Goal: Transaction & Acquisition: Book appointment/travel/reservation

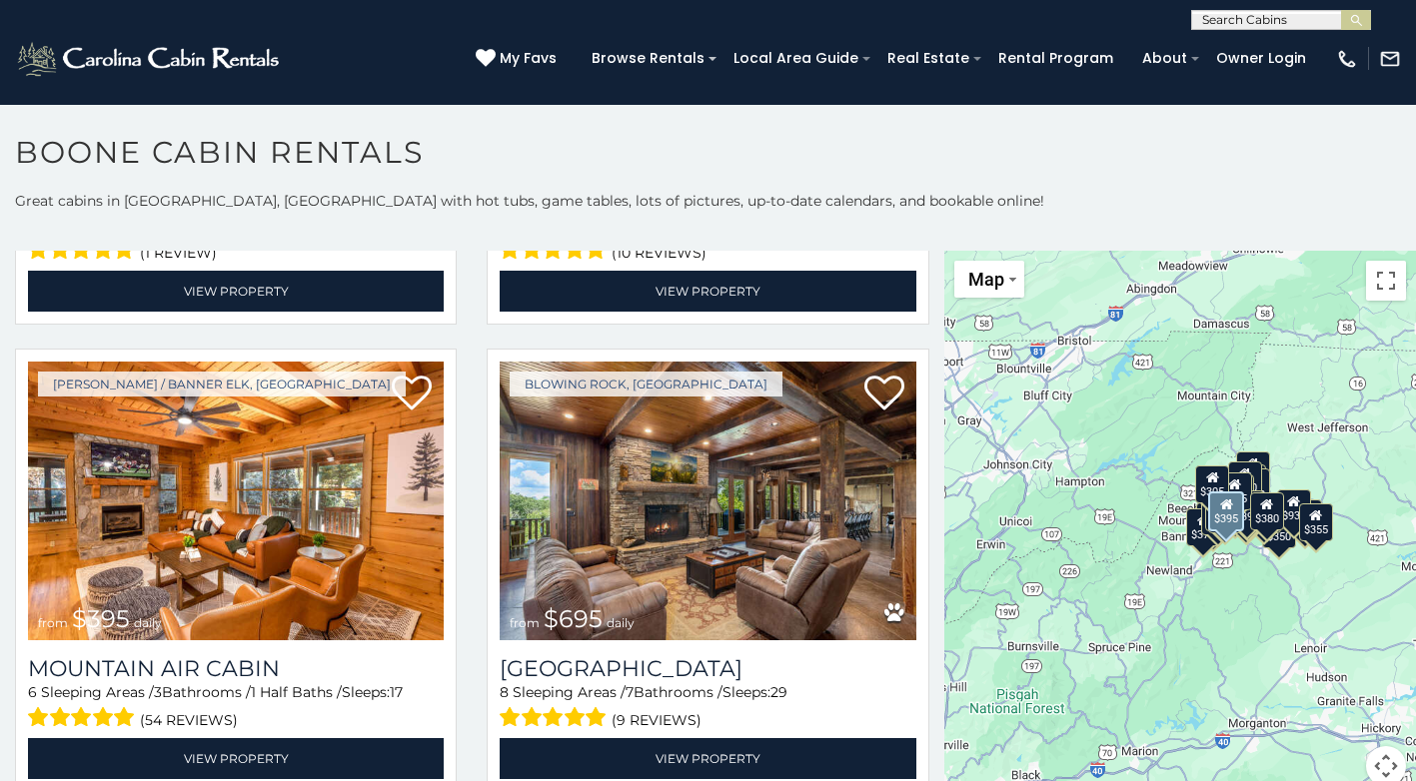
scroll to position [5596, 0]
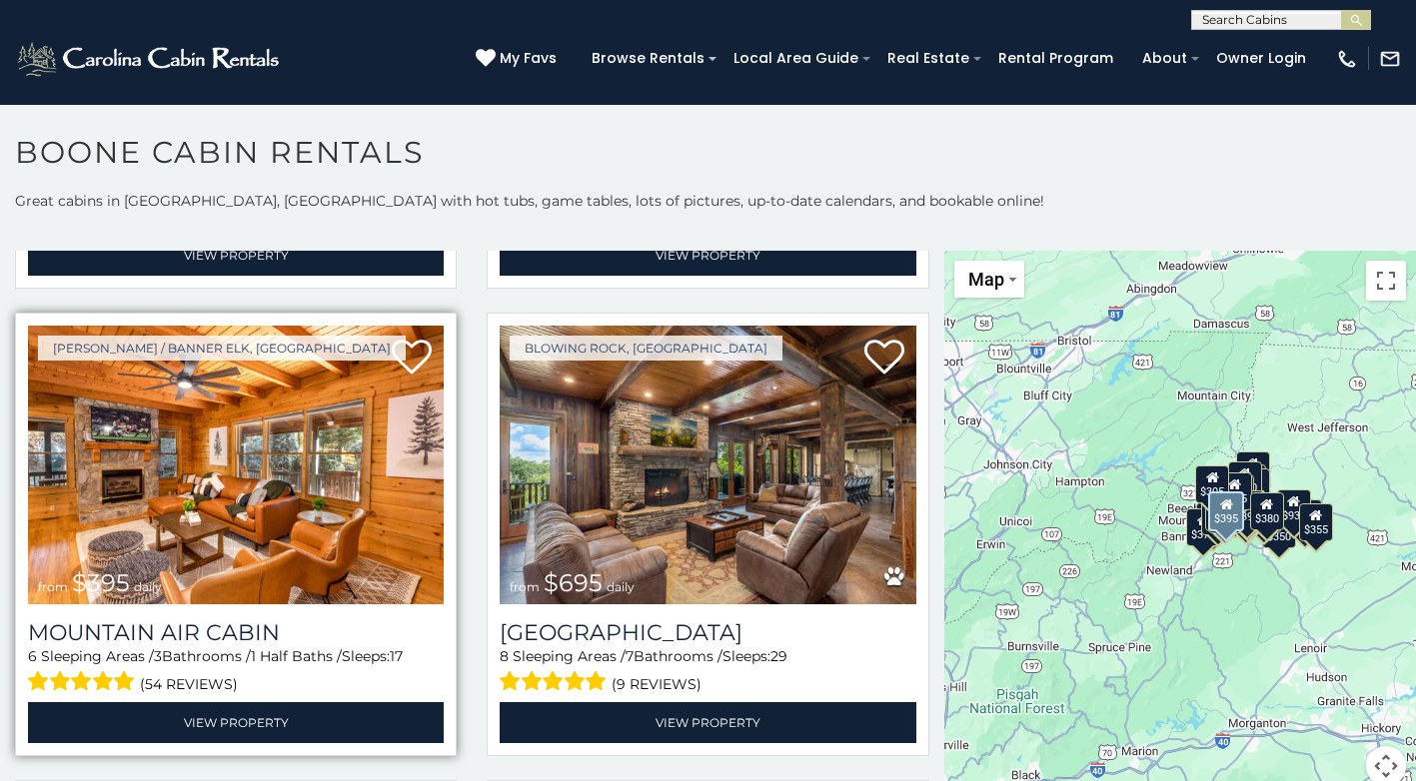
click at [124, 420] on img at bounding box center [236, 465] width 416 height 279
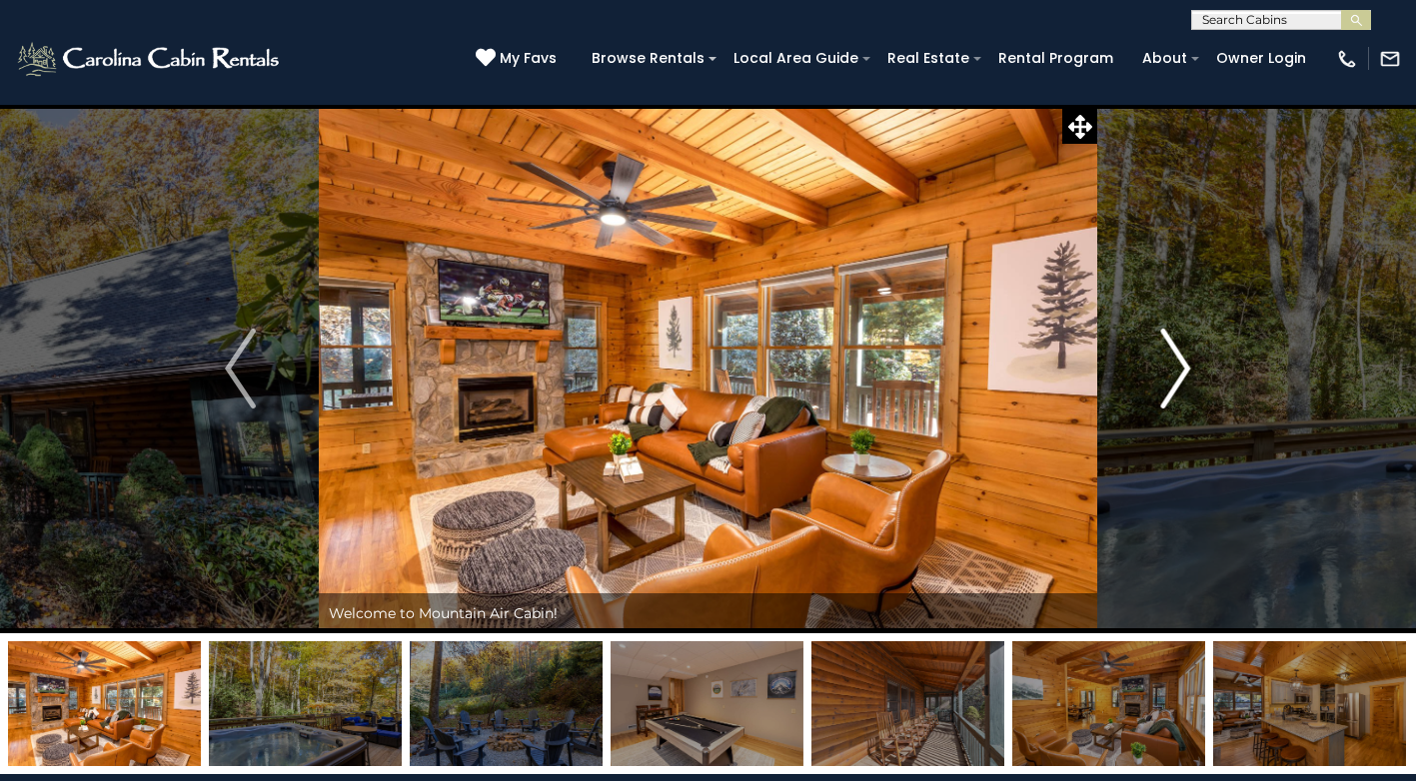
click at [1182, 366] on img "Next" at bounding box center [1175, 369] width 30 height 80
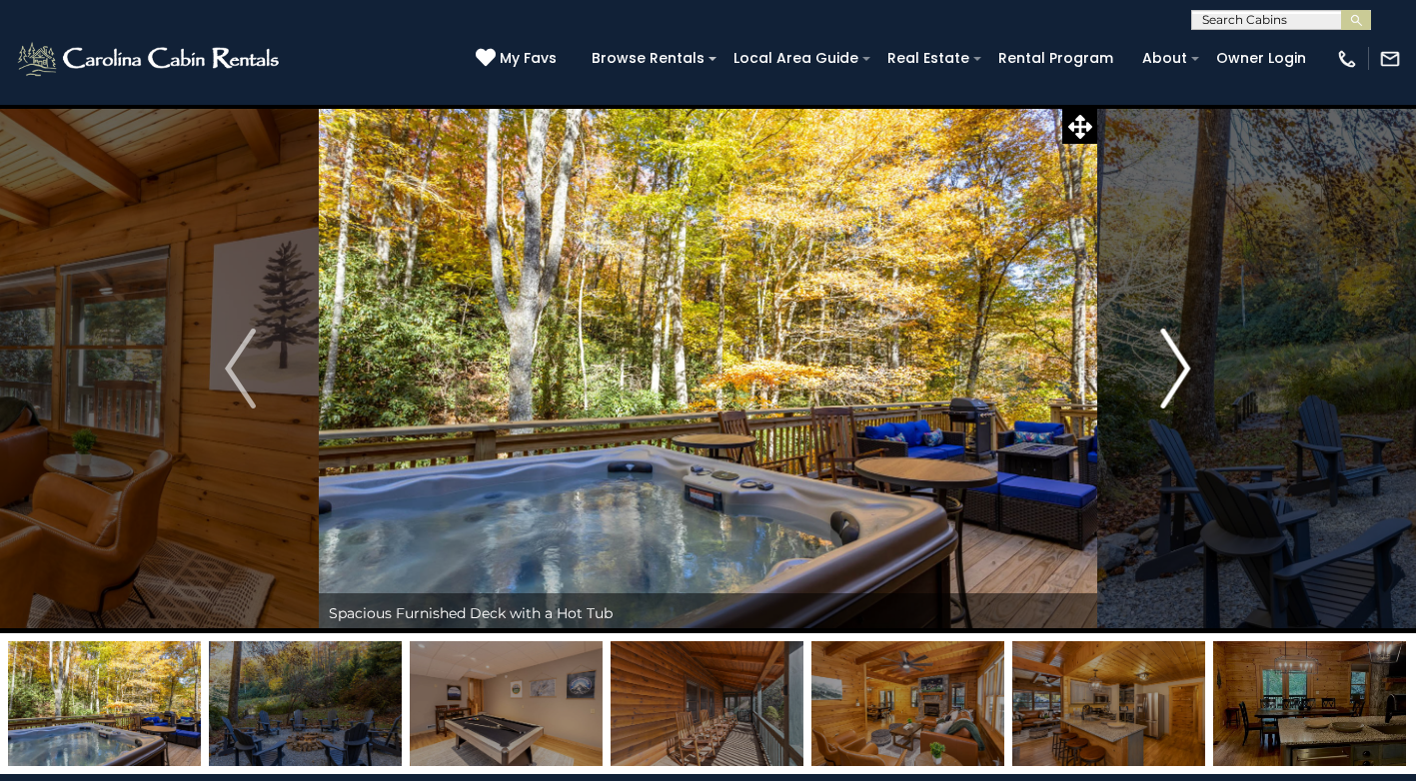
click at [1181, 366] on img "Next" at bounding box center [1175, 369] width 30 height 80
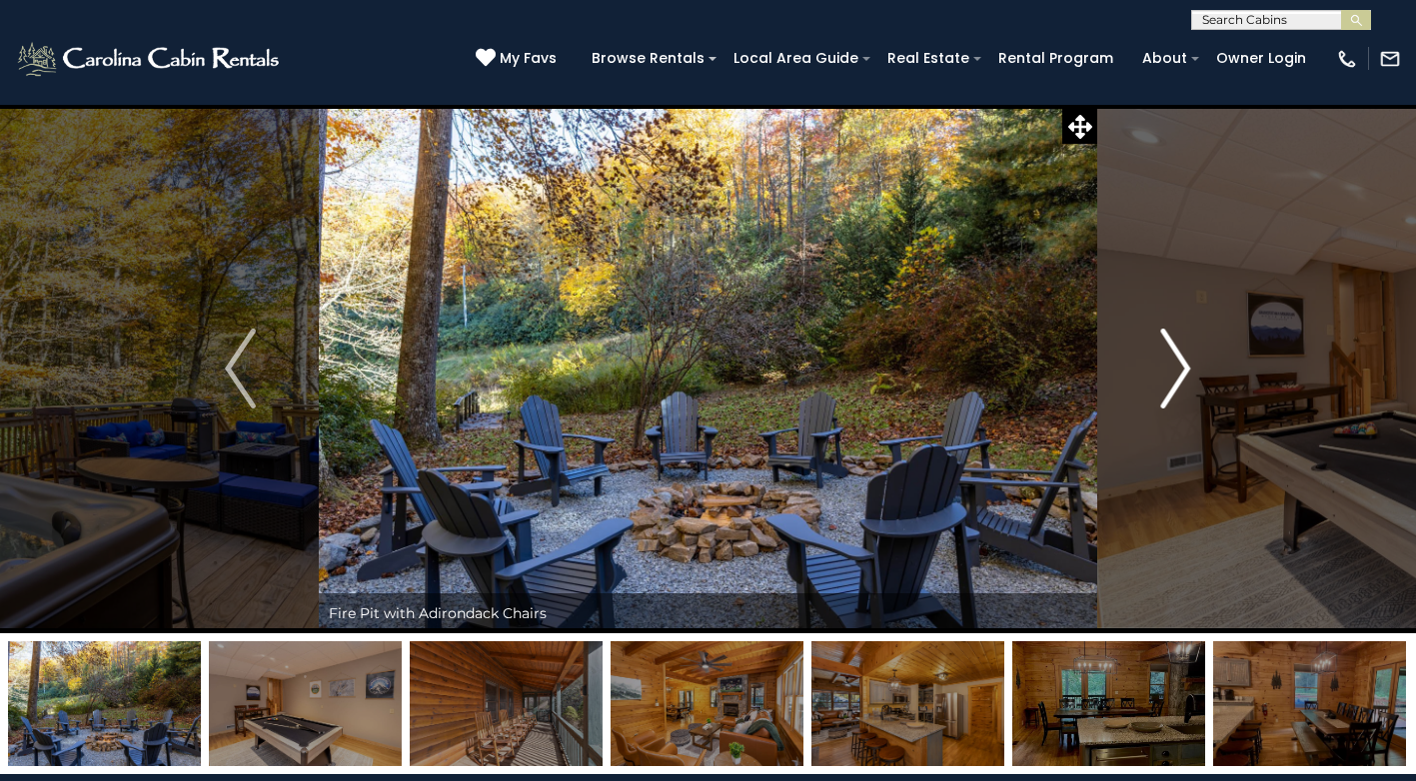
click at [1179, 366] on img "Next" at bounding box center [1175, 369] width 30 height 80
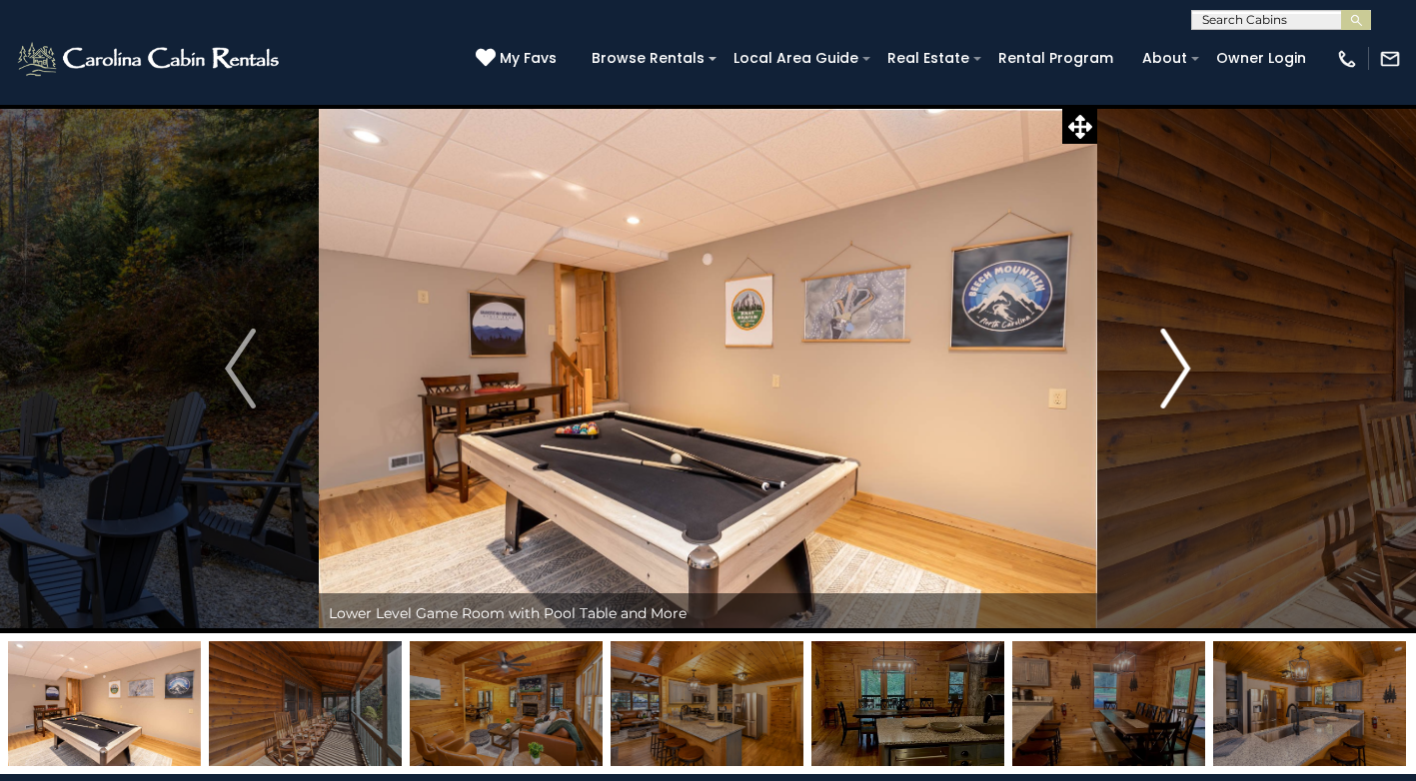
click at [1177, 367] on img "Next" at bounding box center [1175, 369] width 30 height 80
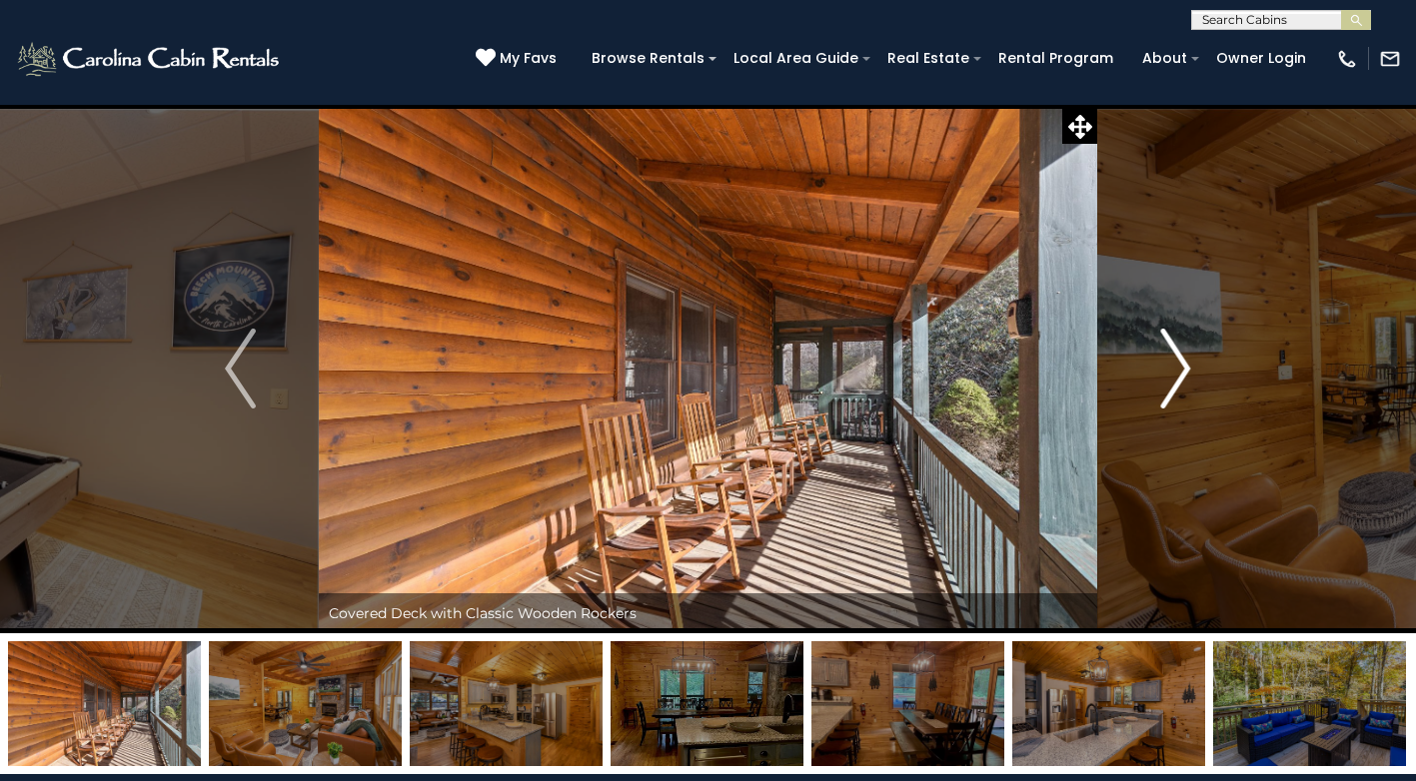
click at [1175, 367] on img "Next" at bounding box center [1175, 369] width 30 height 80
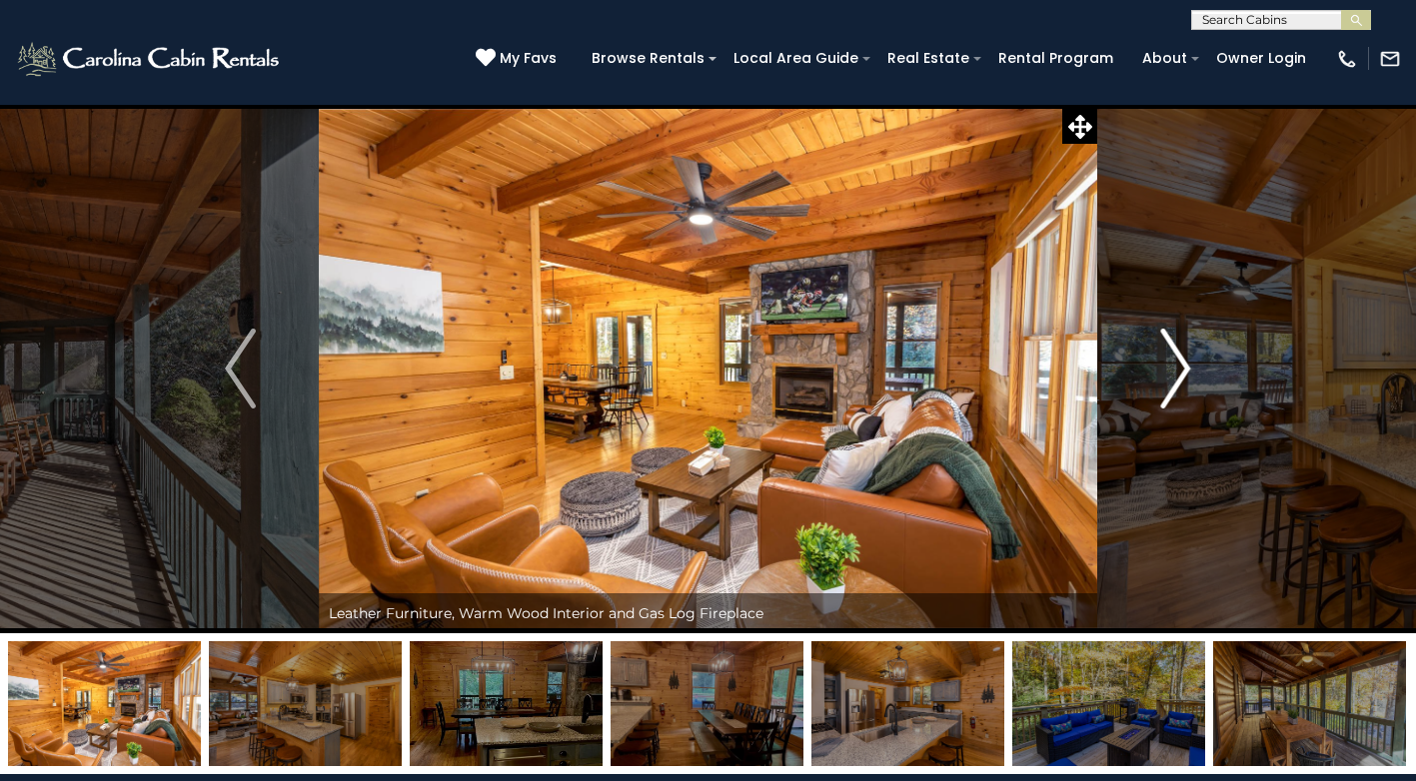
click at [1175, 367] on img "Next" at bounding box center [1175, 369] width 30 height 80
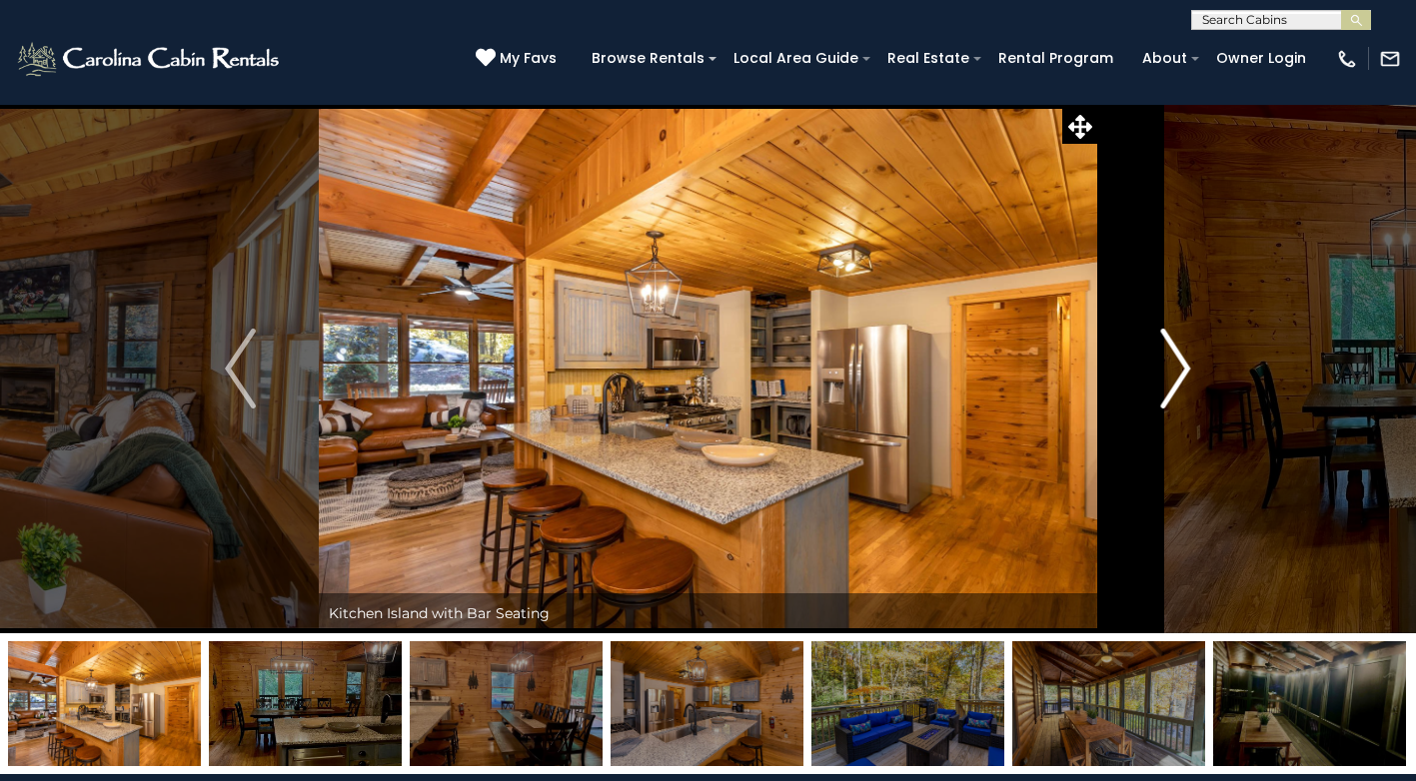
click at [1174, 367] on img "Next" at bounding box center [1175, 369] width 30 height 80
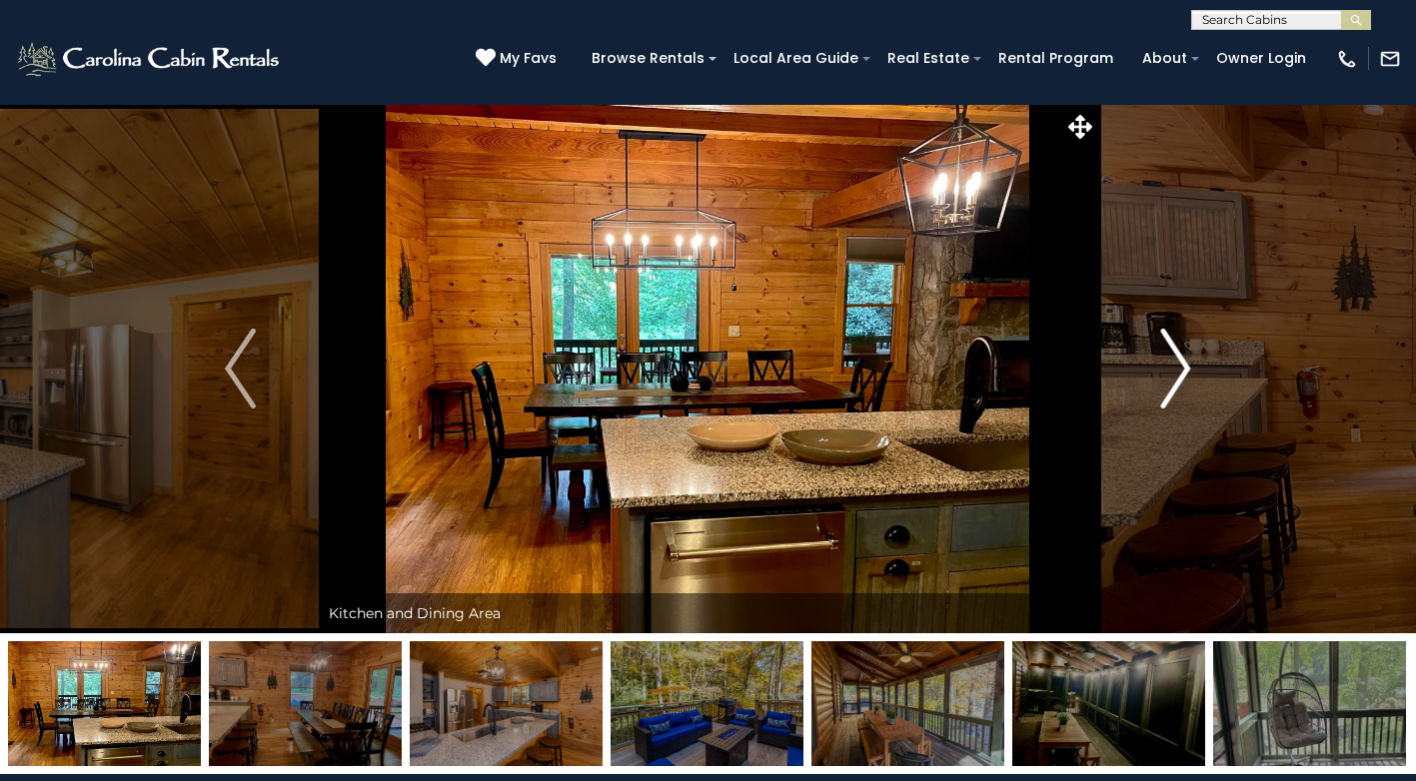
click at [1173, 367] on img "Next" at bounding box center [1175, 369] width 30 height 80
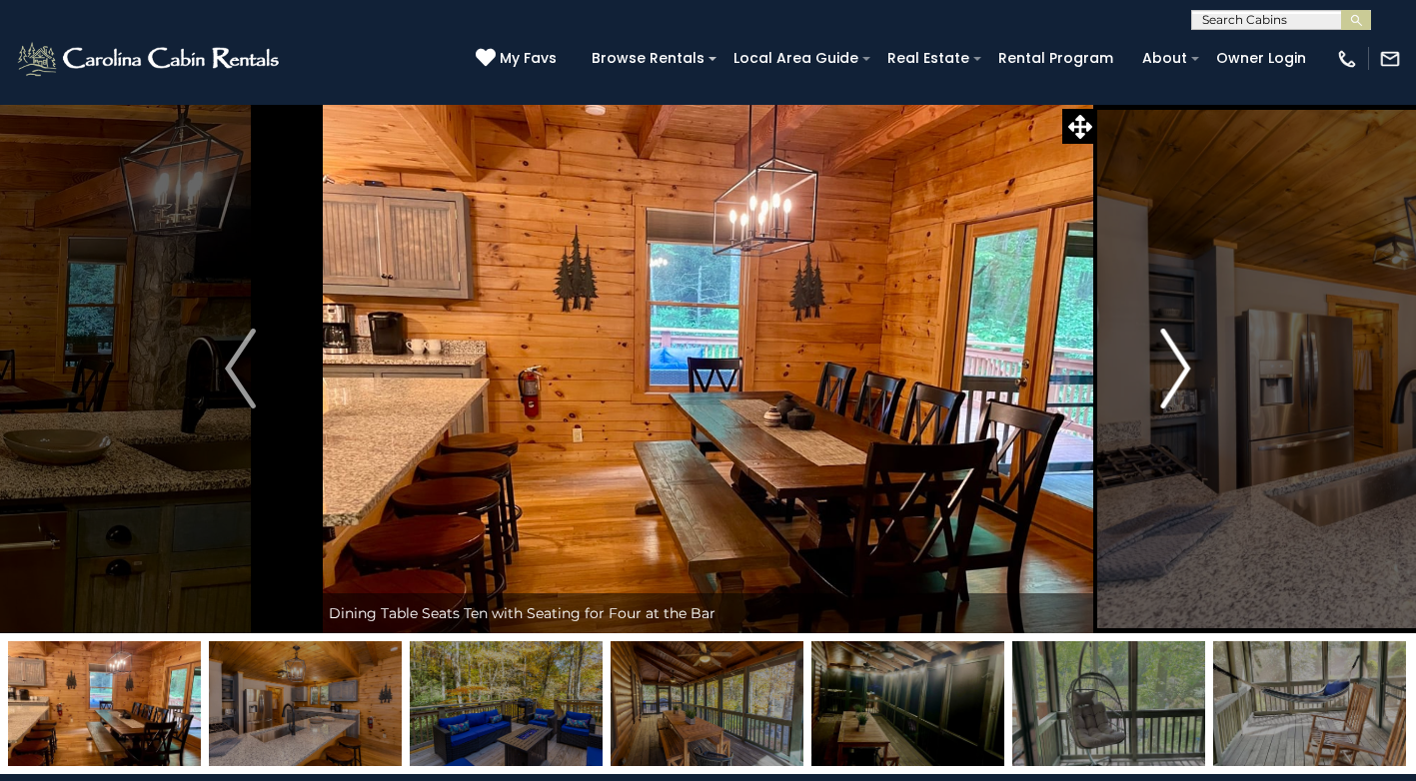
click at [1180, 372] on img "Next" at bounding box center [1175, 369] width 30 height 80
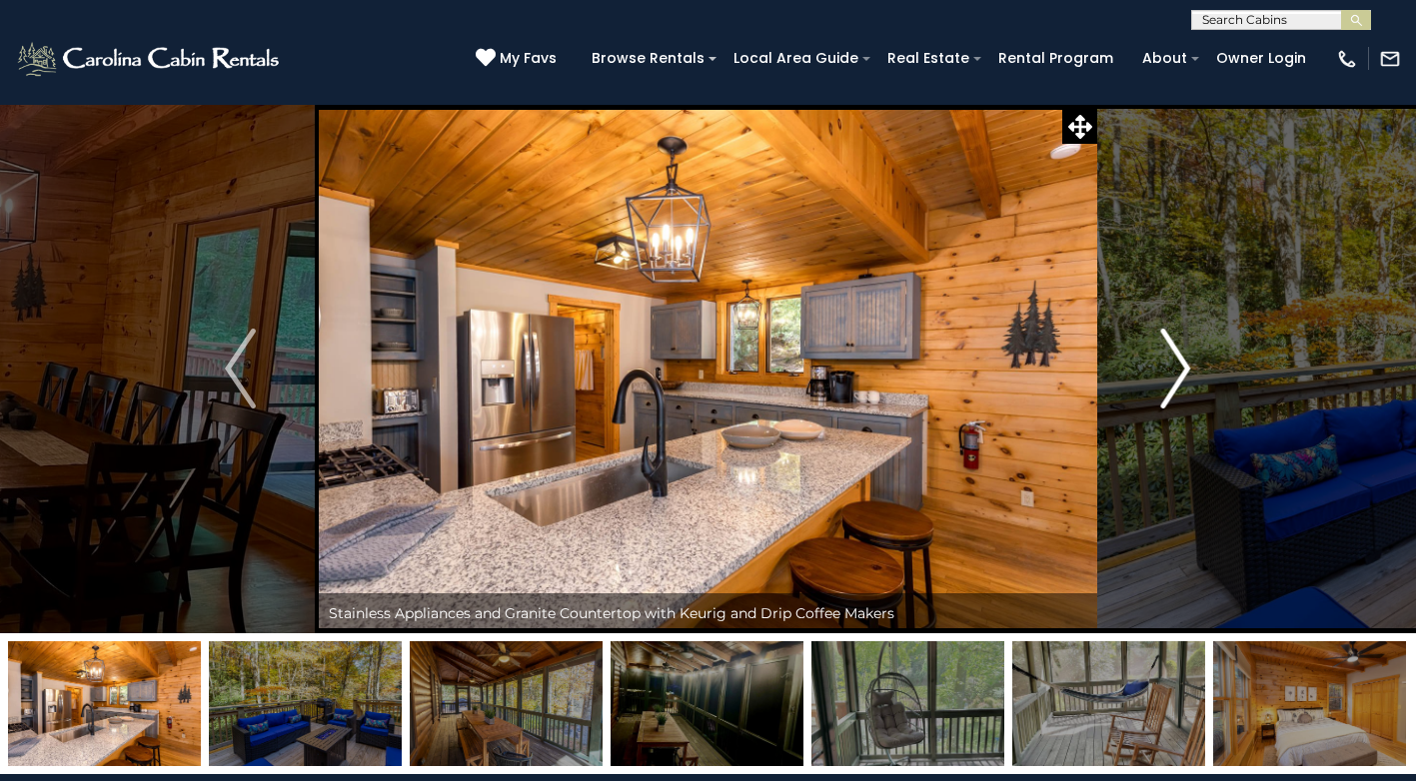
click at [1179, 372] on img "Next" at bounding box center [1175, 369] width 30 height 80
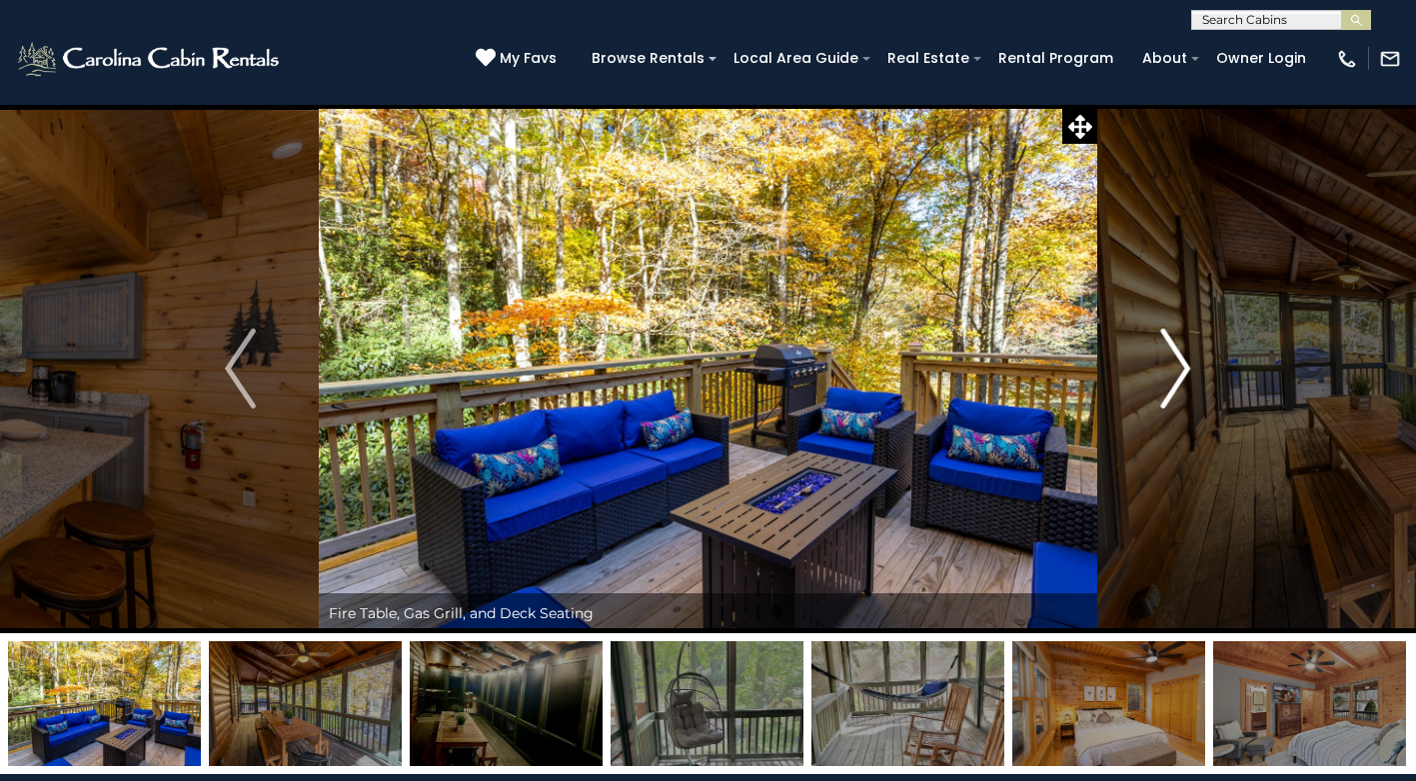
click at [1178, 368] on img "Next" at bounding box center [1175, 369] width 30 height 80
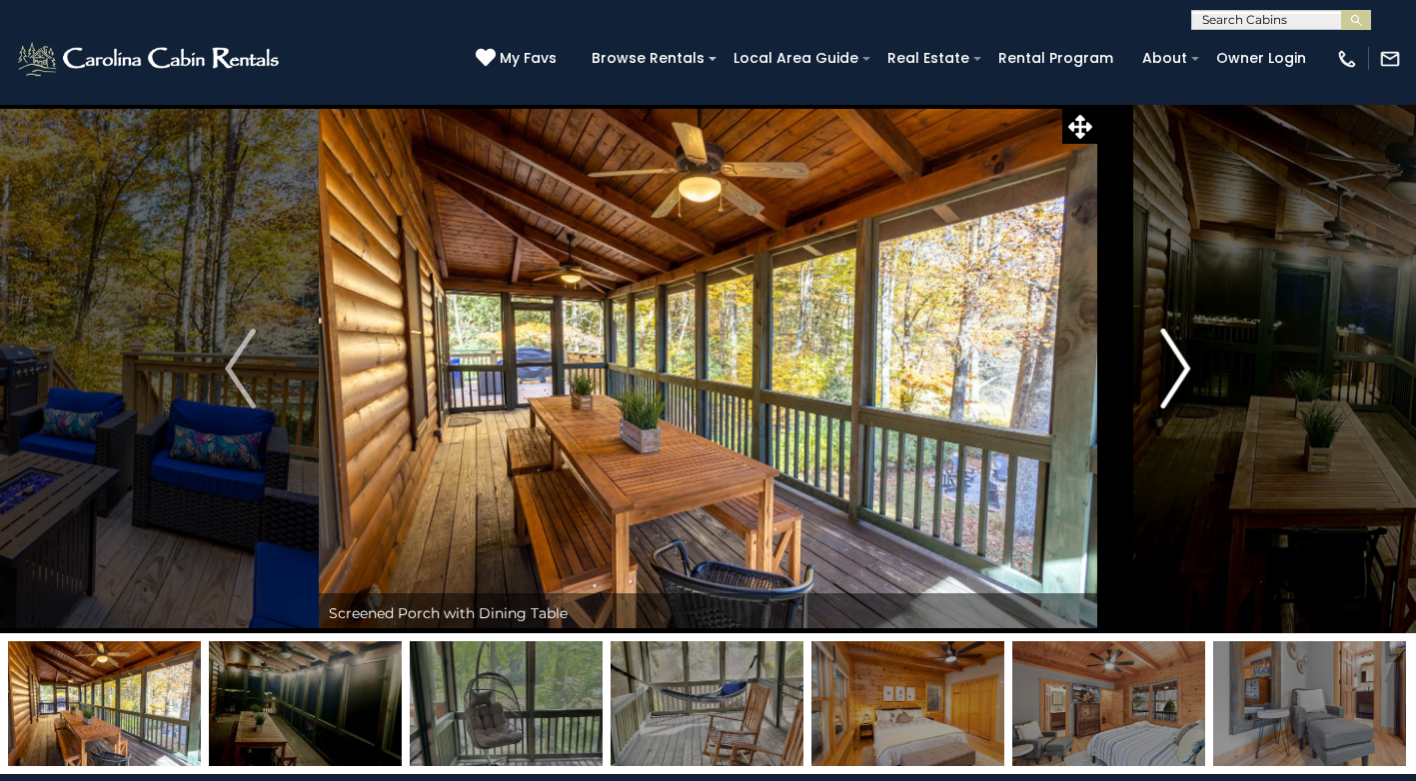
click at [1178, 368] on img "Next" at bounding box center [1175, 369] width 30 height 80
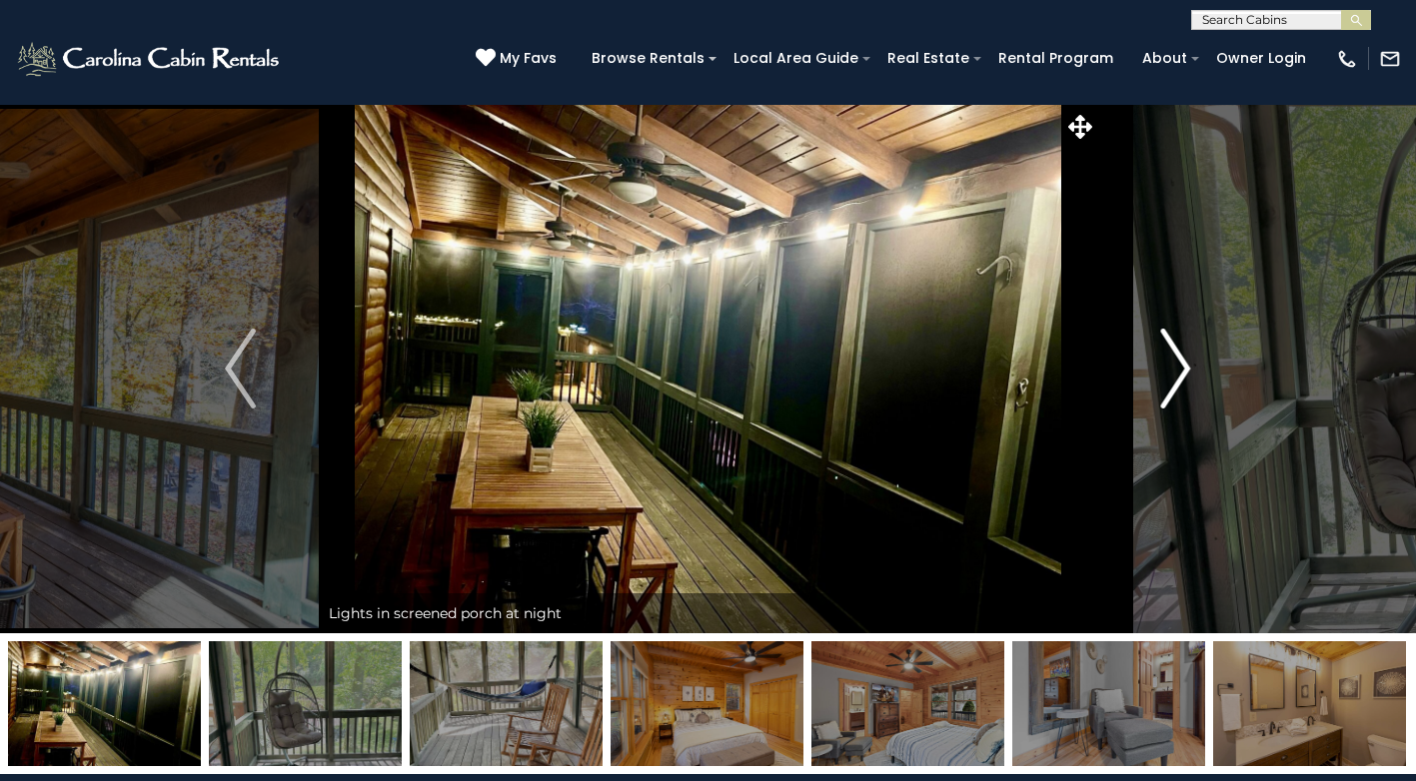
click at [1178, 368] on img "Next" at bounding box center [1175, 369] width 30 height 80
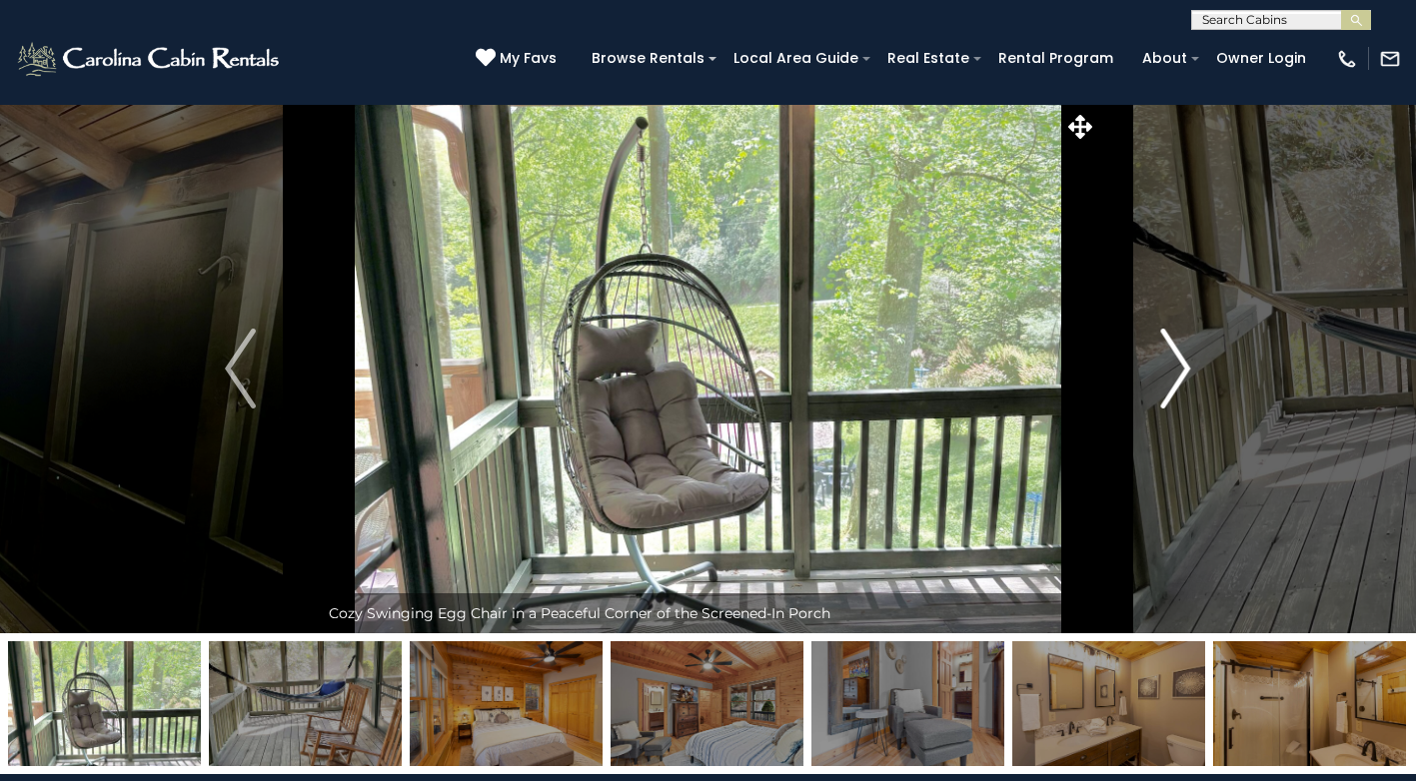
click at [1177, 368] on img "Next" at bounding box center [1175, 369] width 30 height 80
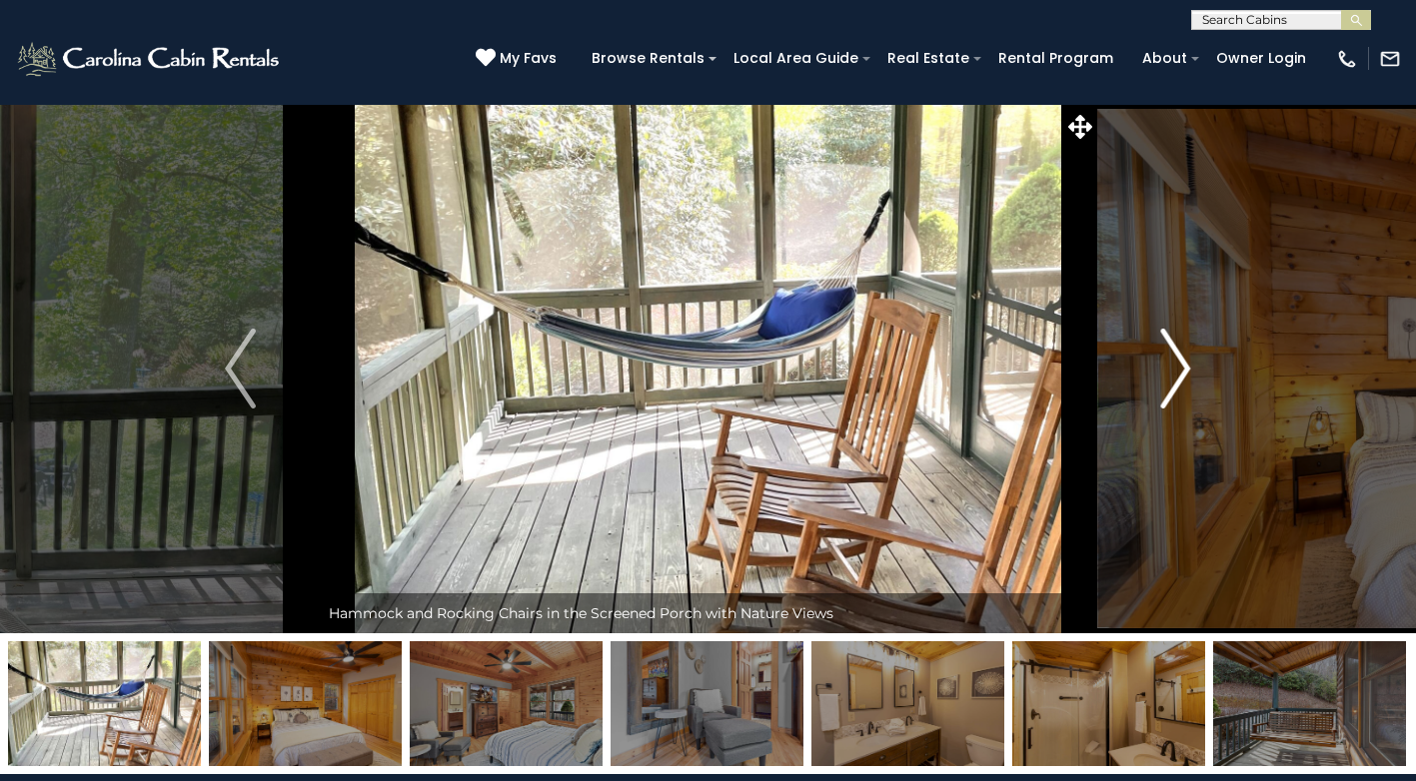
click at [1177, 368] on img "Next" at bounding box center [1175, 369] width 30 height 80
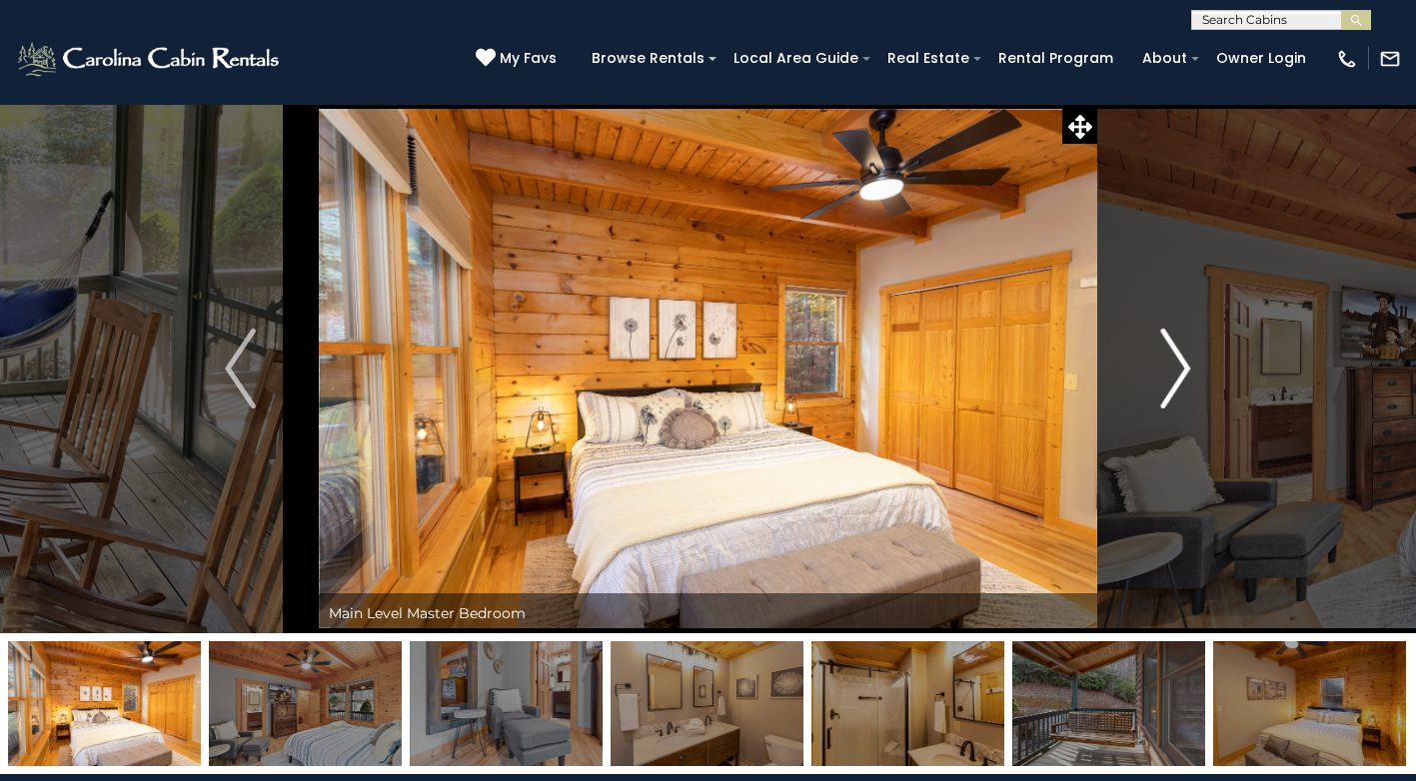
click at [1177, 368] on img "Next" at bounding box center [1175, 369] width 30 height 80
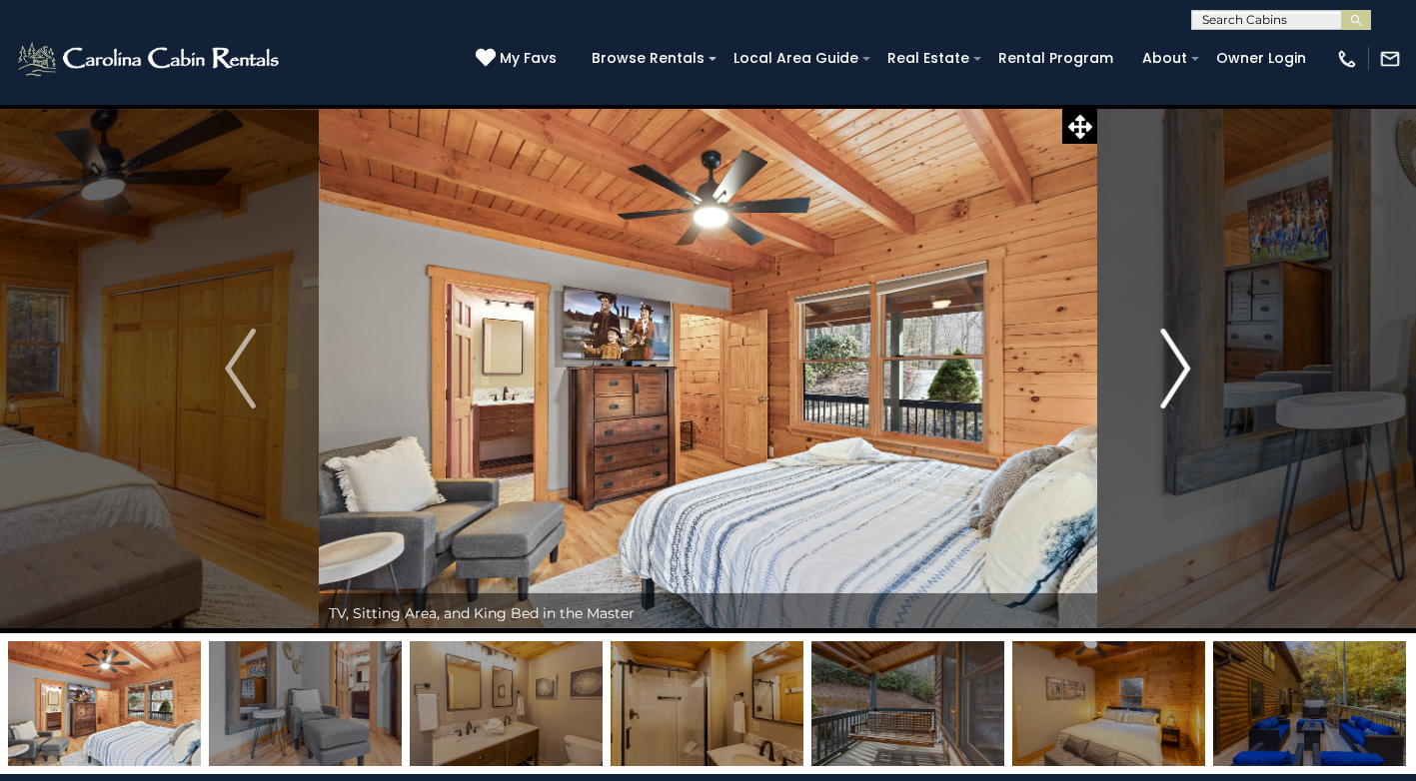
click at [1177, 368] on img "Next" at bounding box center [1175, 369] width 30 height 80
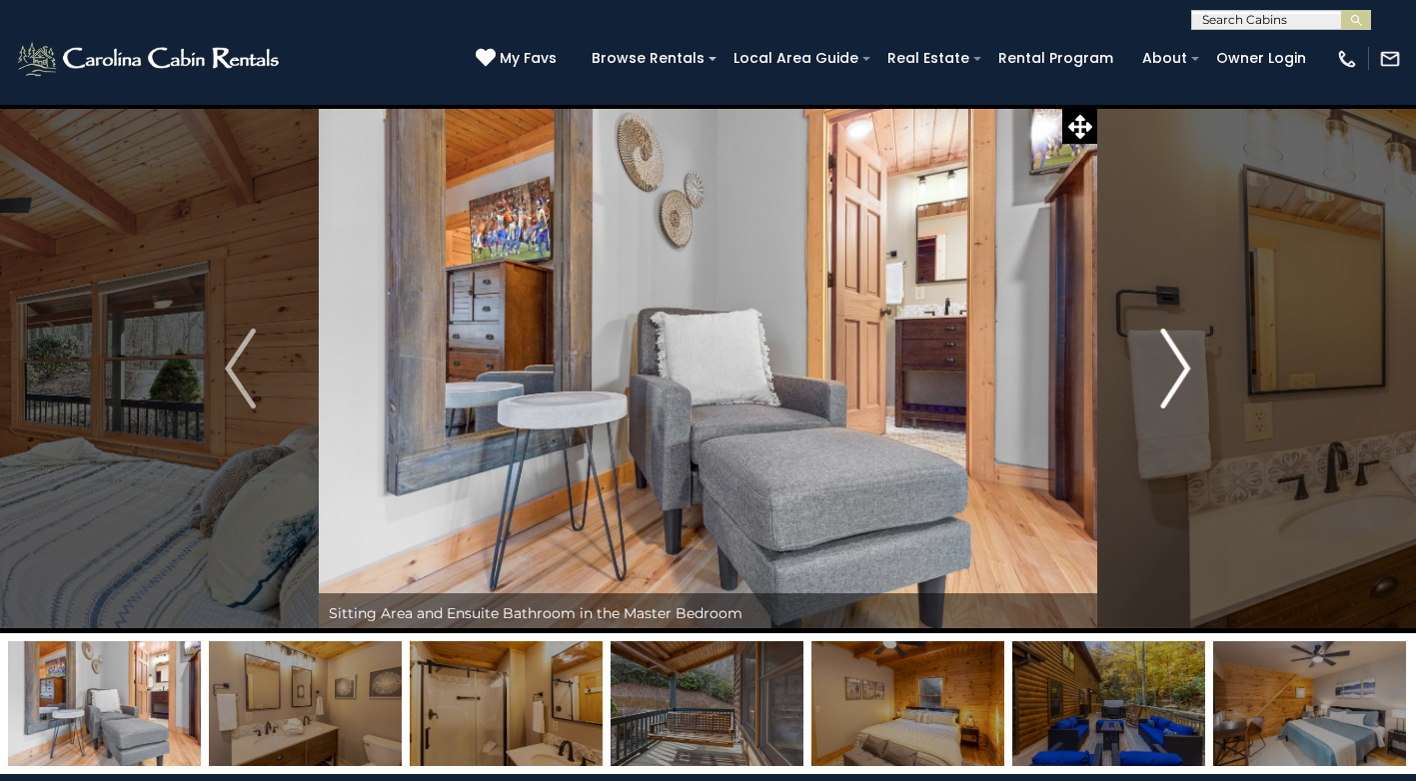
click at [1176, 368] on img "Next" at bounding box center [1175, 369] width 30 height 80
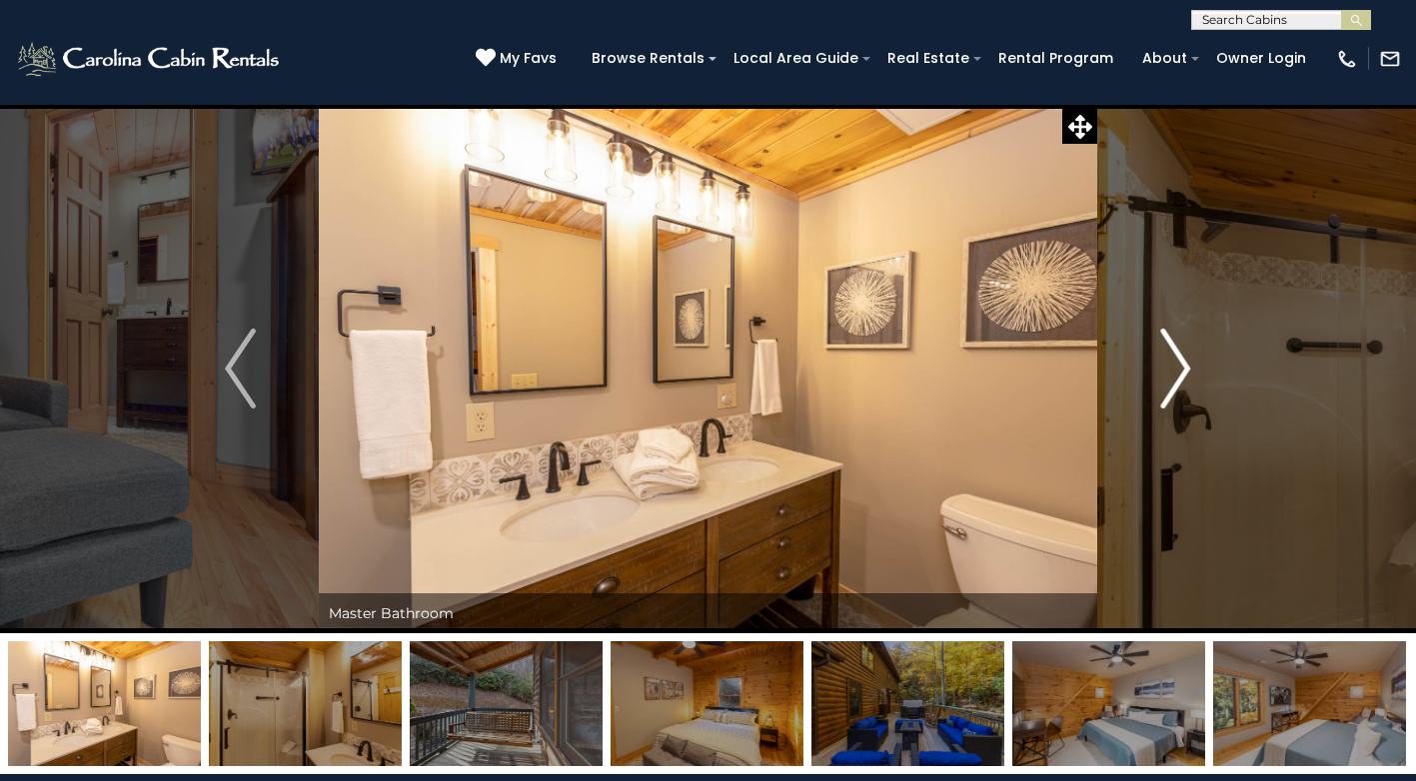
click at [1175, 368] on img "Next" at bounding box center [1175, 369] width 30 height 80
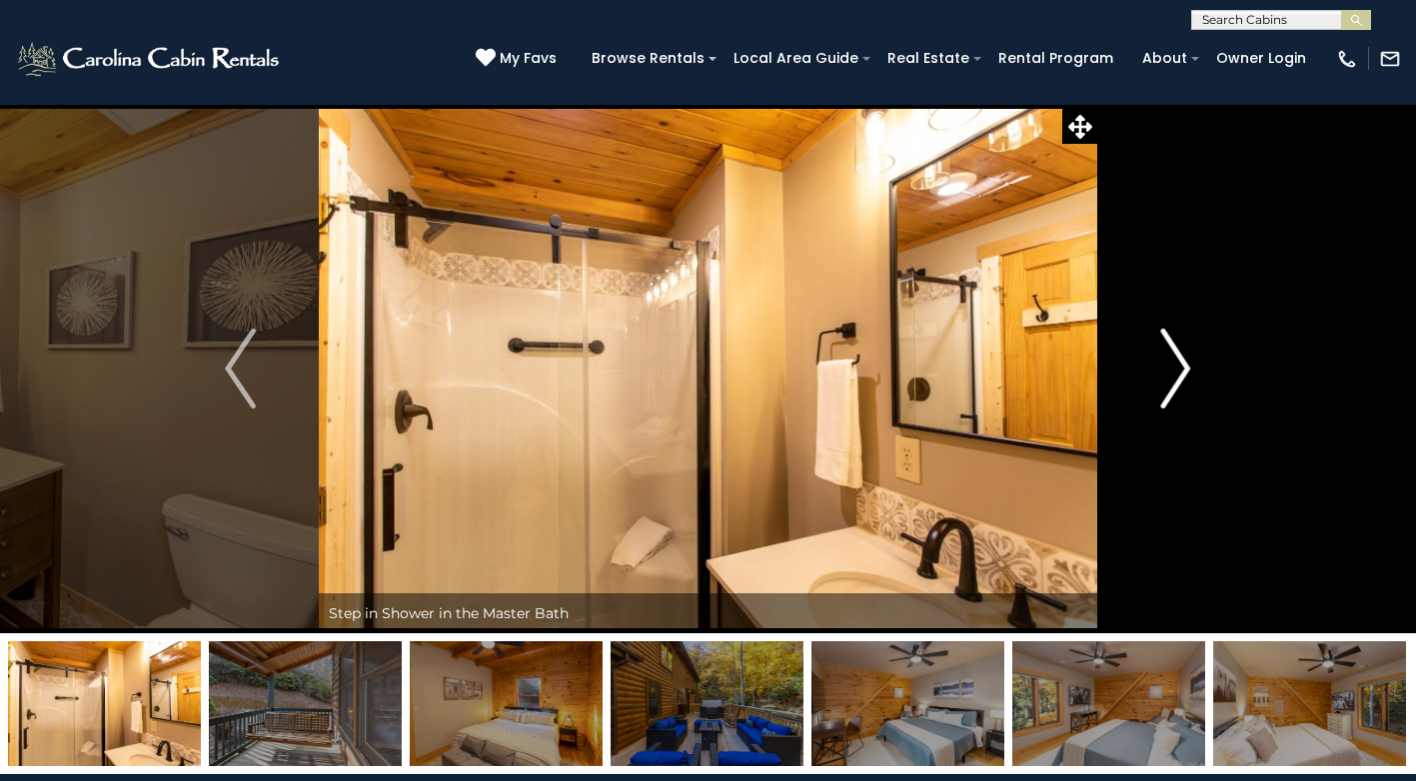
click at [1175, 368] on img "Next" at bounding box center [1175, 369] width 30 height 80
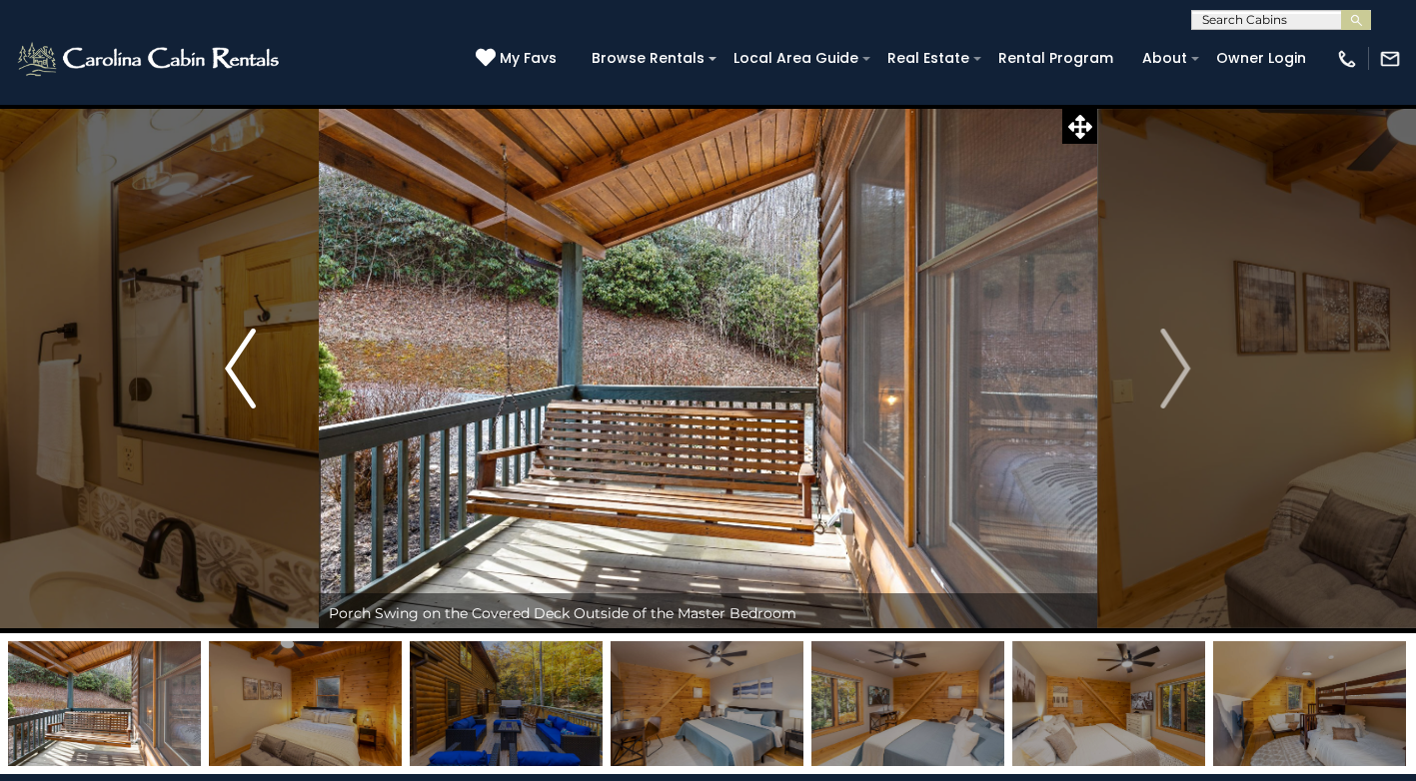
click at [229, 367] on img "Previous" at bounding box center [240, 369] width 30 height 80
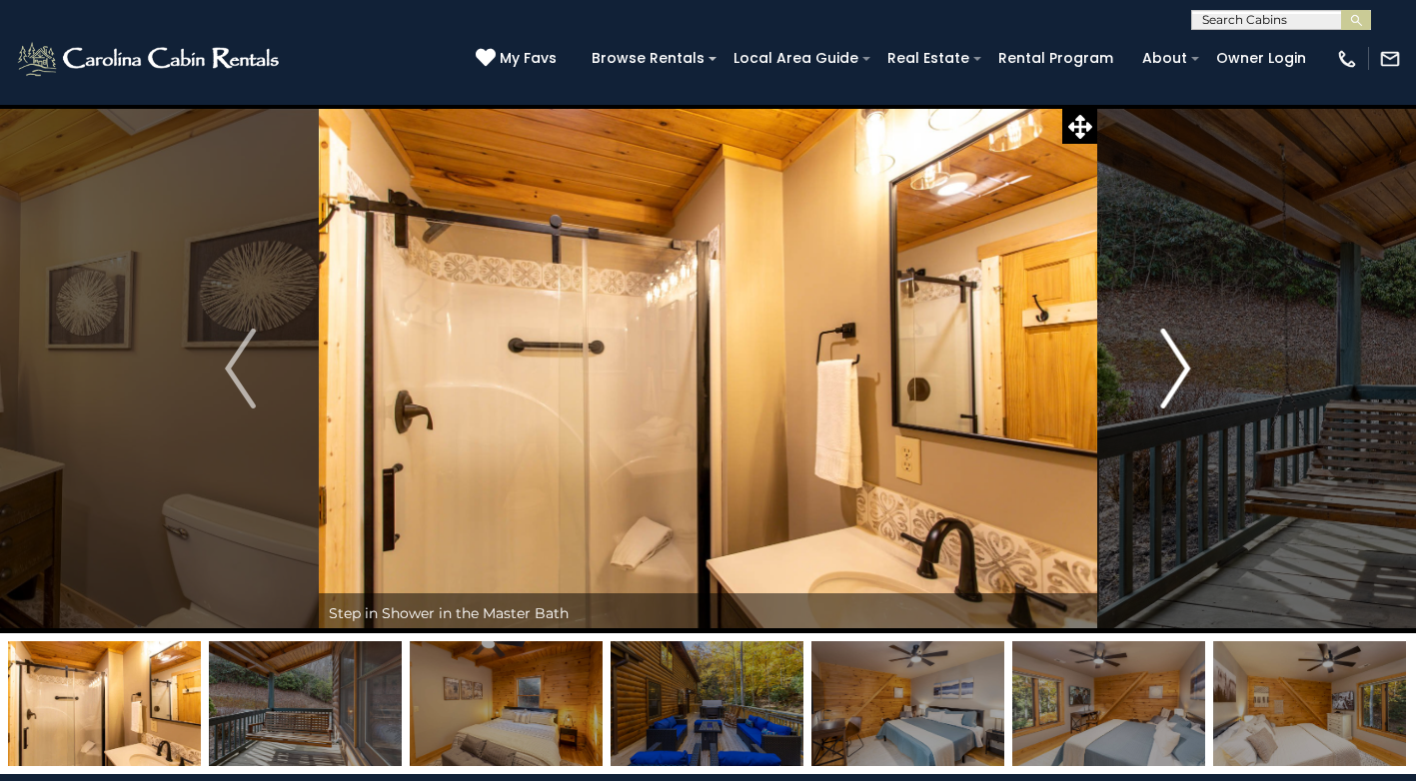
click at [1174, 367] on img "Next" at bounding box center [1175, 369] width 30 height 80
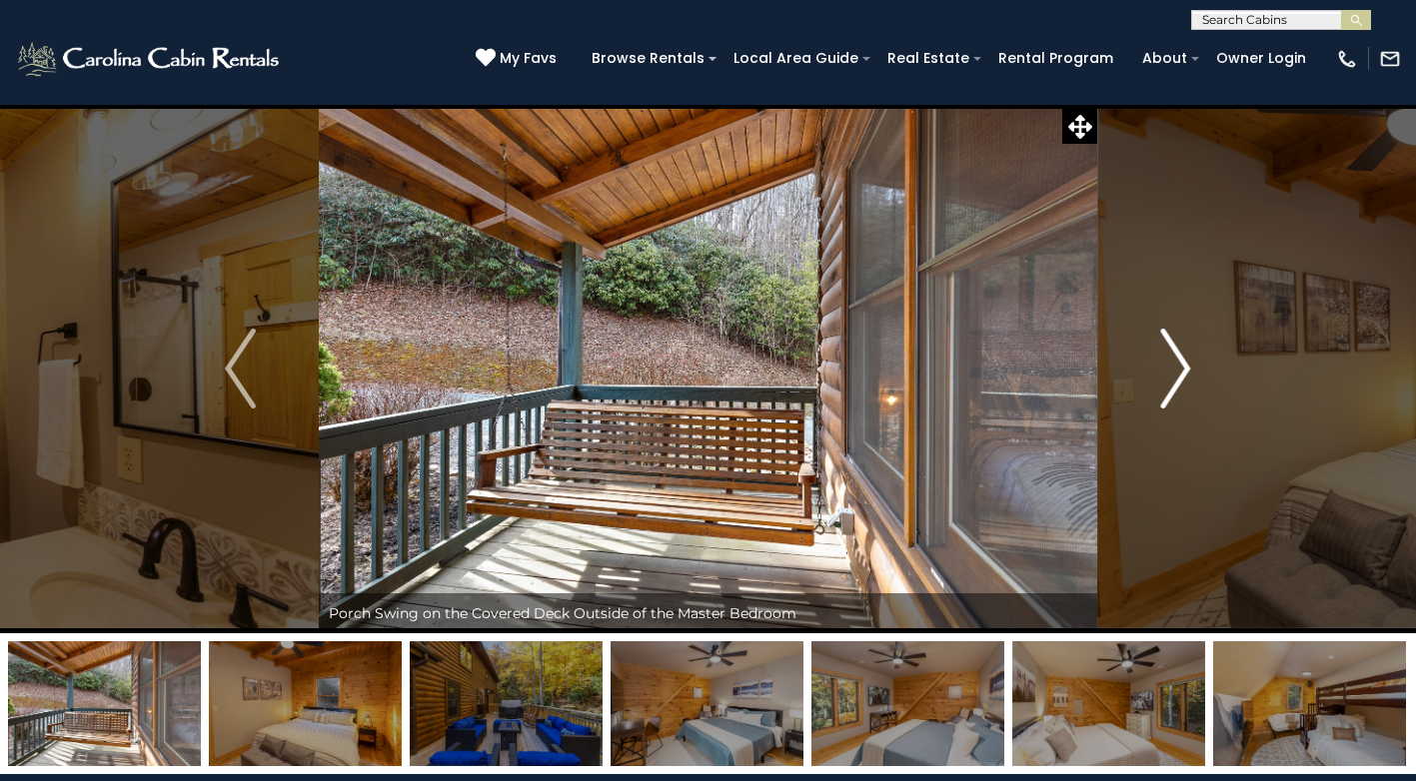
click at [1178, 365] on img "Next" at bounding box center [1175, 369] width 30 height 80
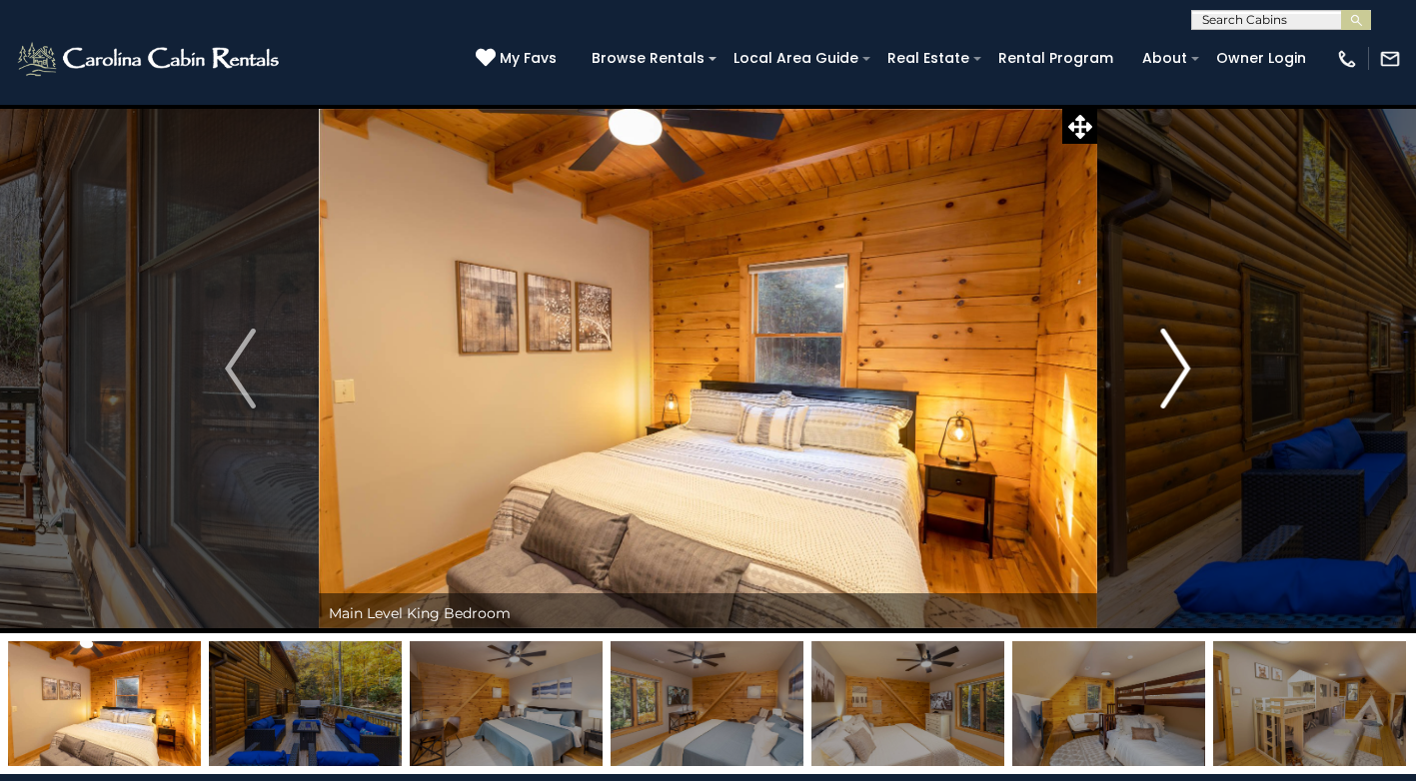
click at [1178, 364] on img "Next" at bounding box center [1175, 369] width 30 height 80
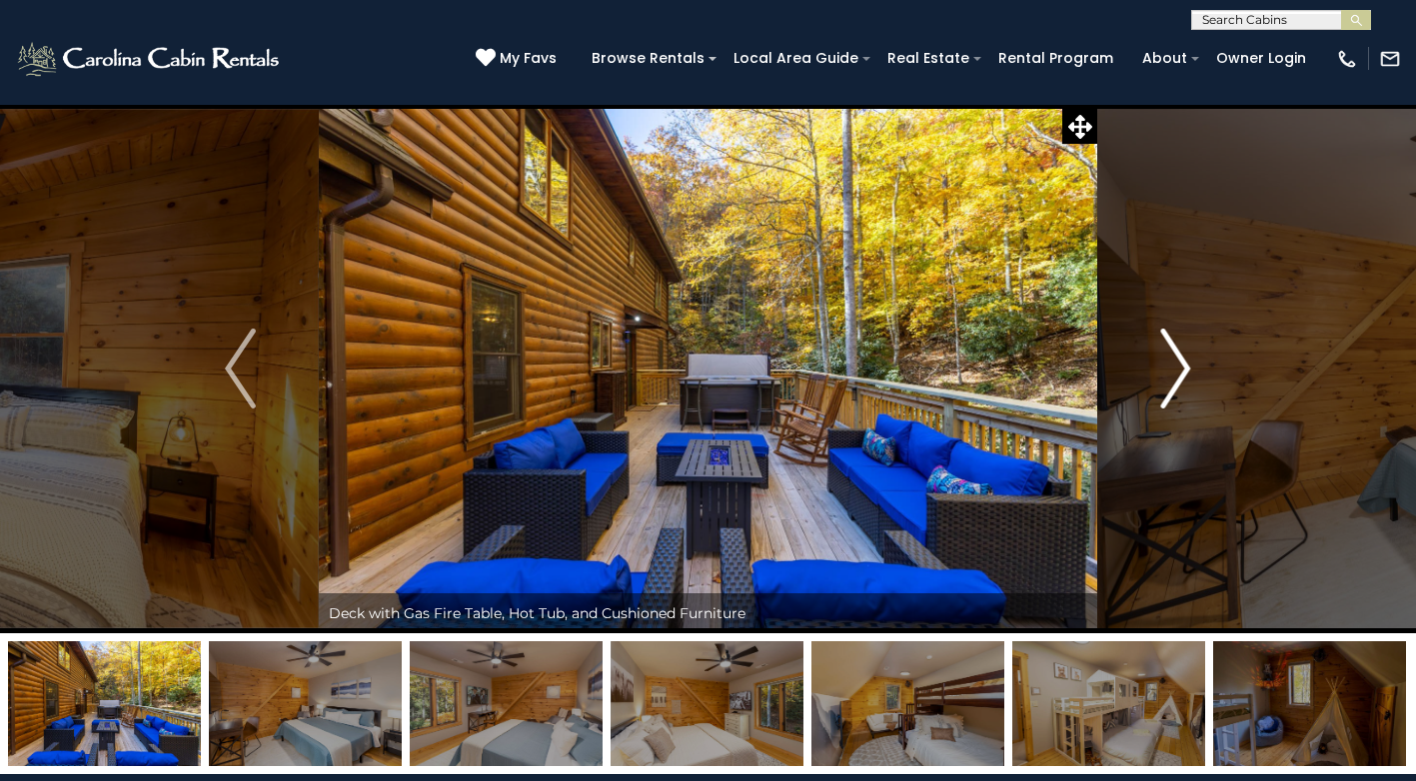
click at [1176, 364] on img "Next" at bounding box center [1175, 369] width 30 height 80
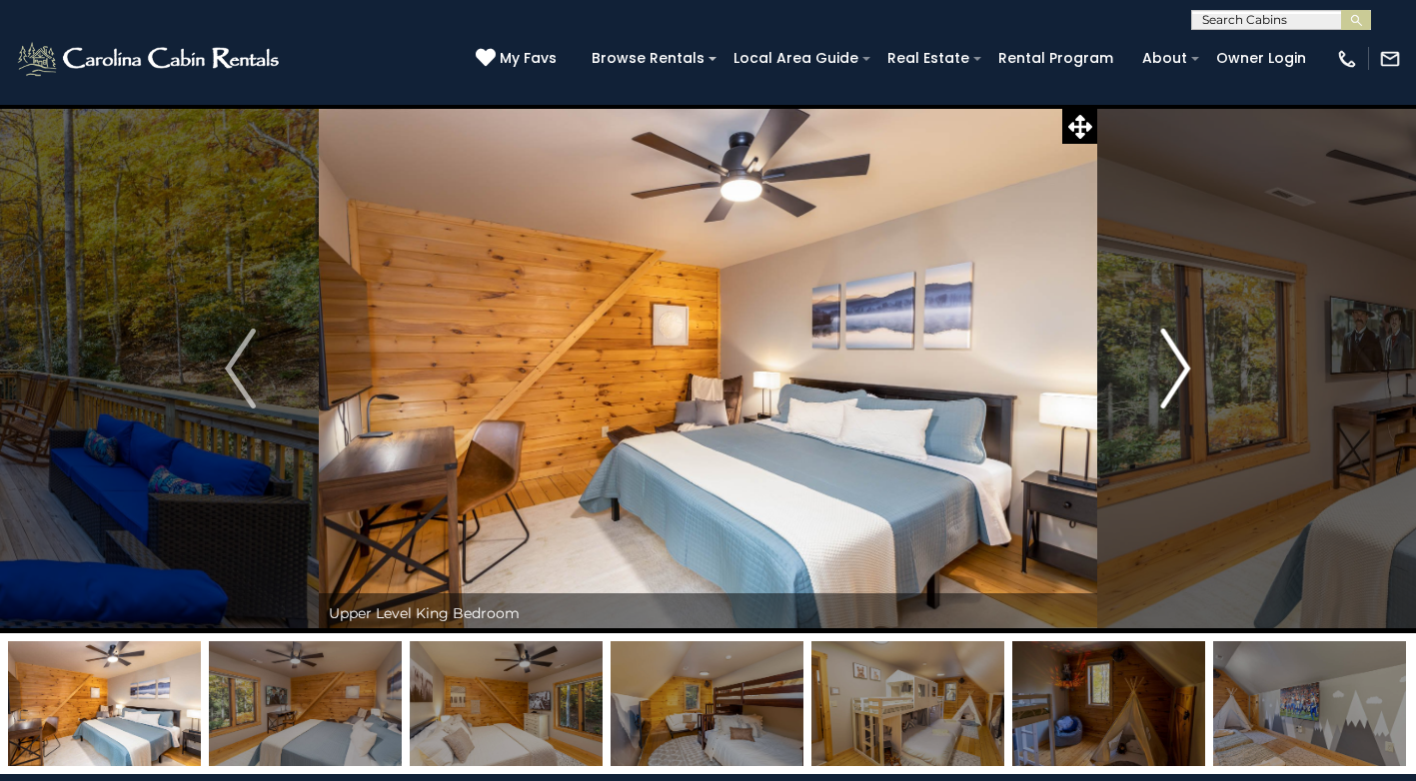
click at [1175, 362] on img "Next" at bounding box center [1175, 369] width 30 height 80
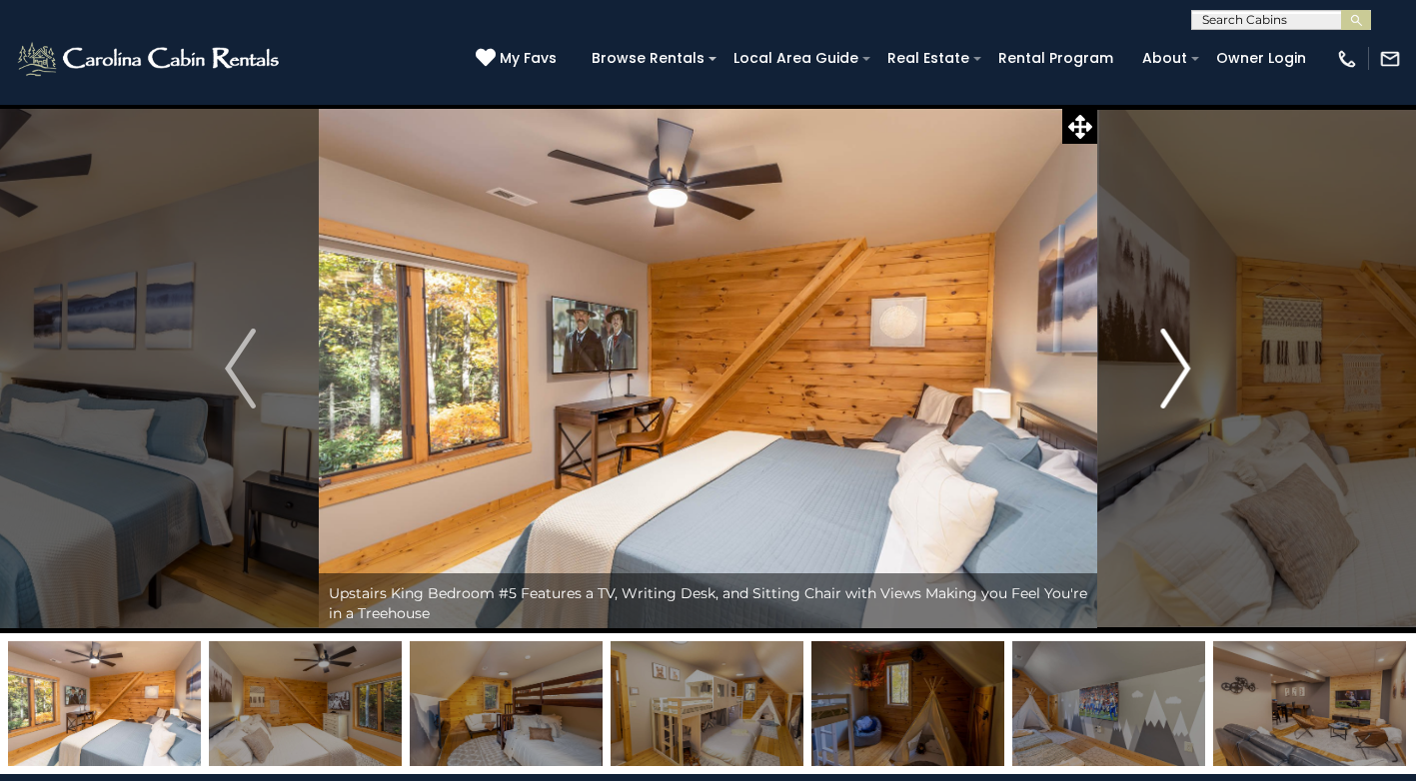
click at [1175, 362] on img "Next" at bounding box center [1175, 369] width 30 height 80
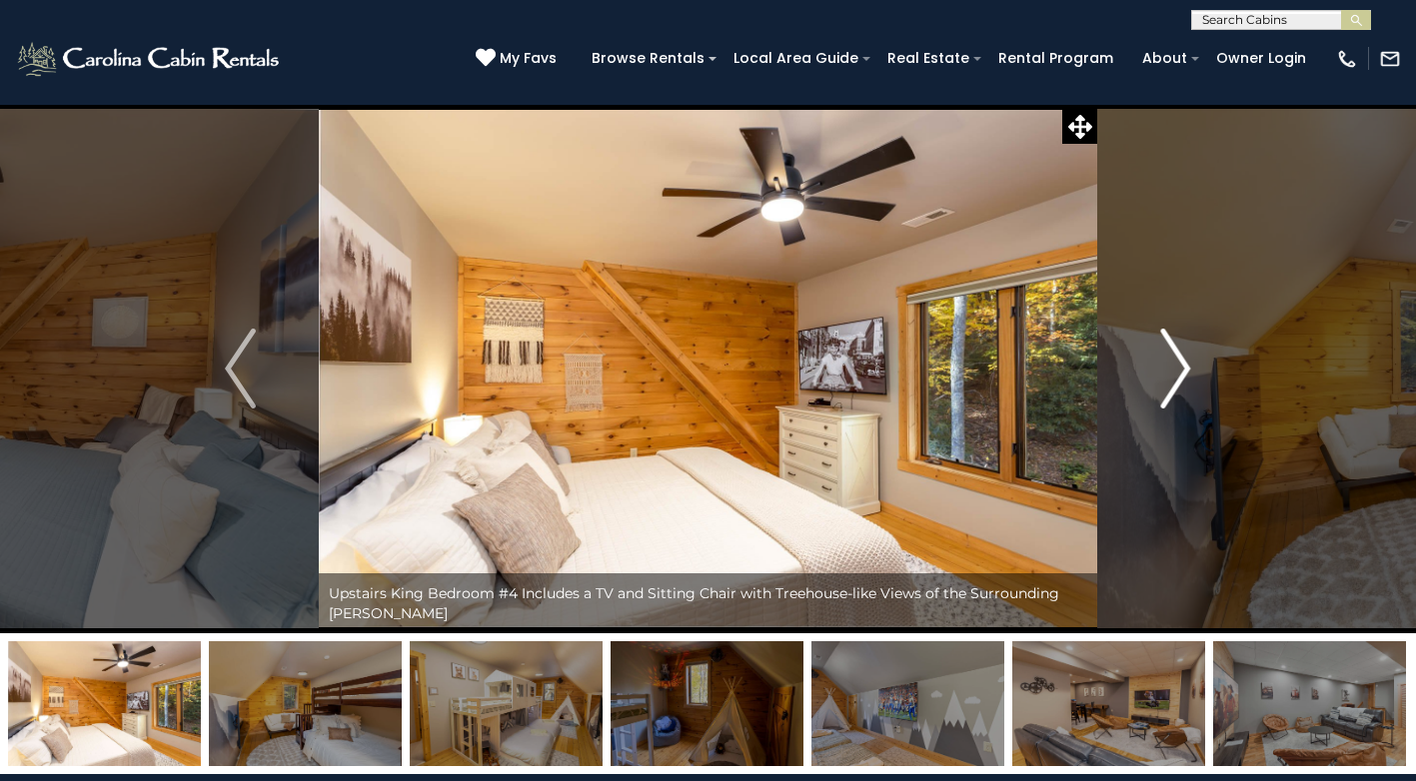
click at [1174, 361] on img "Next" at bounding box center [1175, 369] width 30 height 80
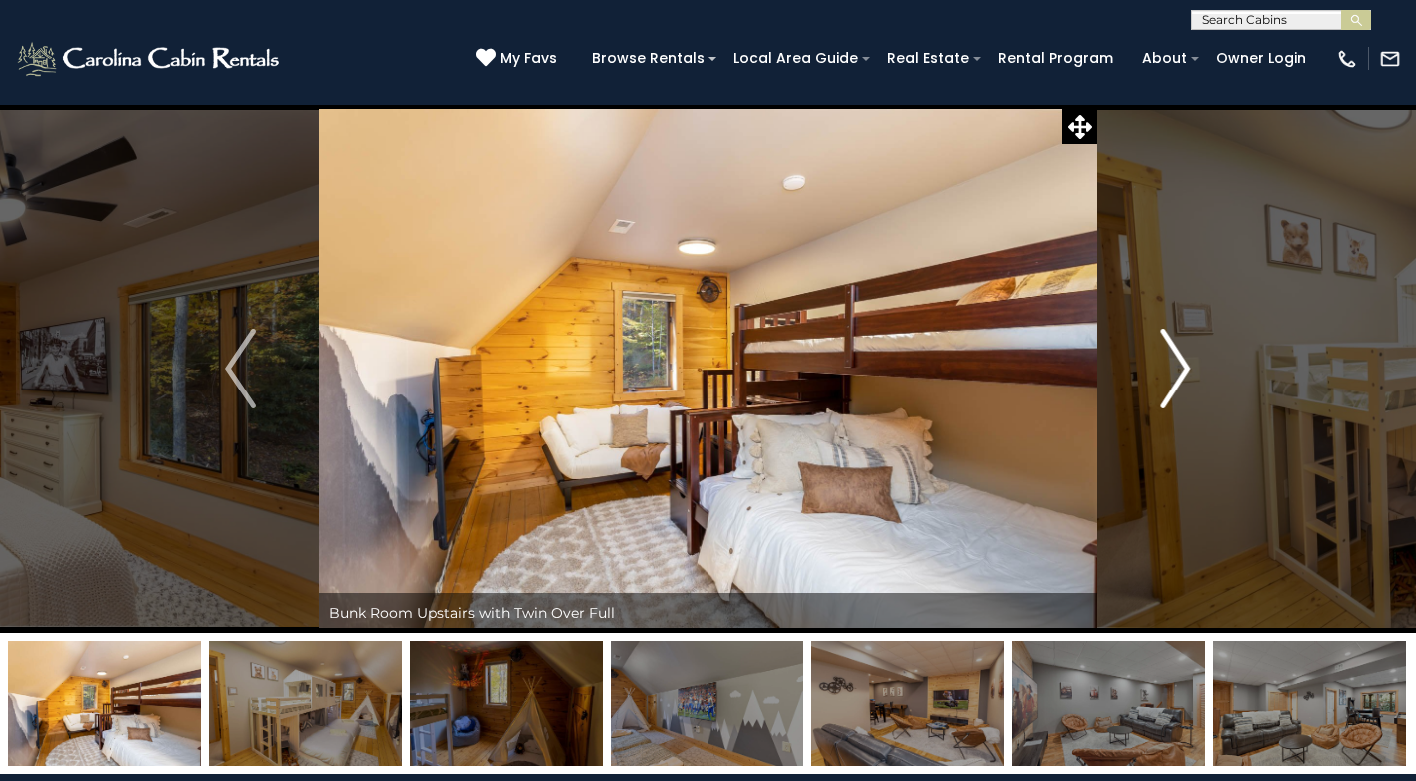
click at [1174, 361] on img "Next" at bounding box center [1175, 369] width 30 height 80
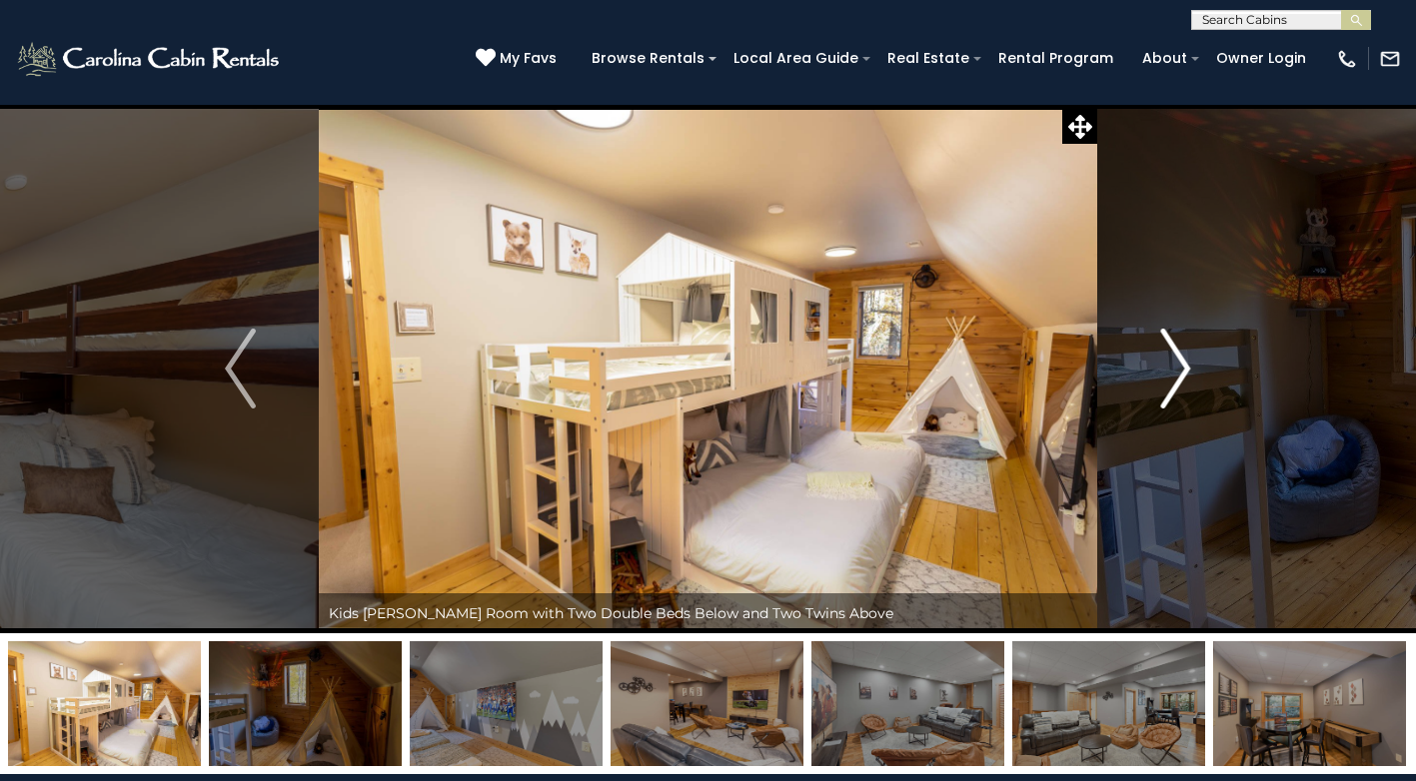
click at [1174, 361] on img "Next" at bounding box center [1175, 369] width 30 height 80
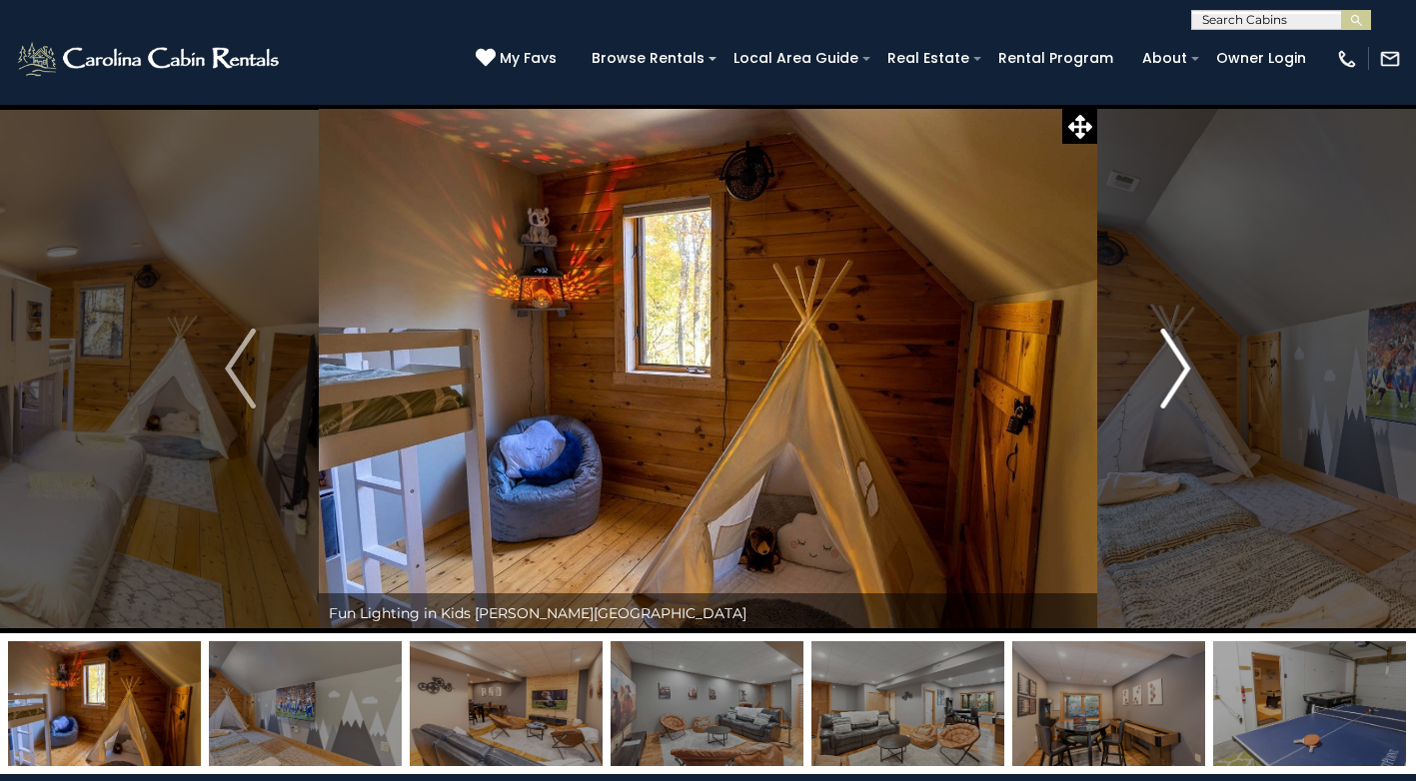
click at [1182, 361] on img "Next" at bounding box center [1175, 369] width 30 height 80
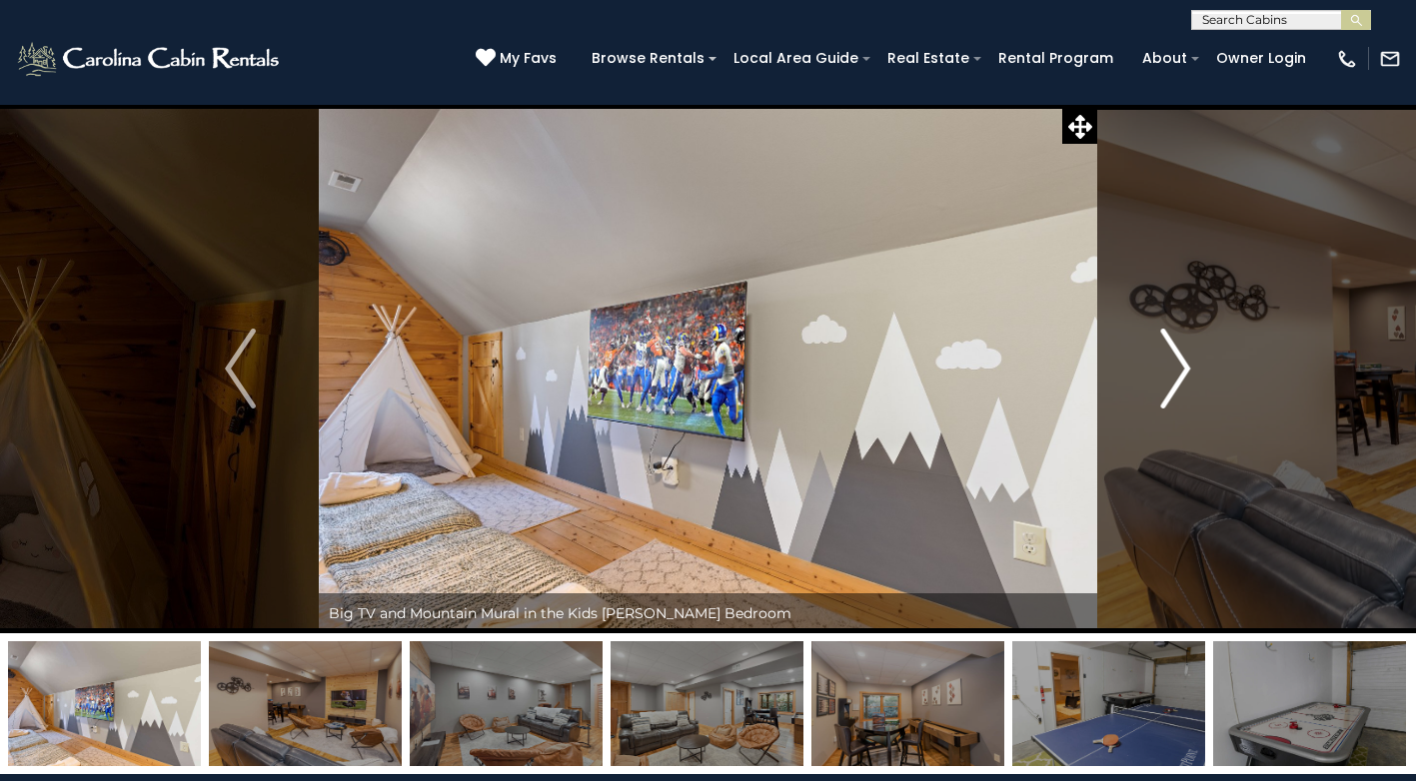
click at [1175, 373] on img "Next" at bounding box center [1175, 369] width 30 height 80
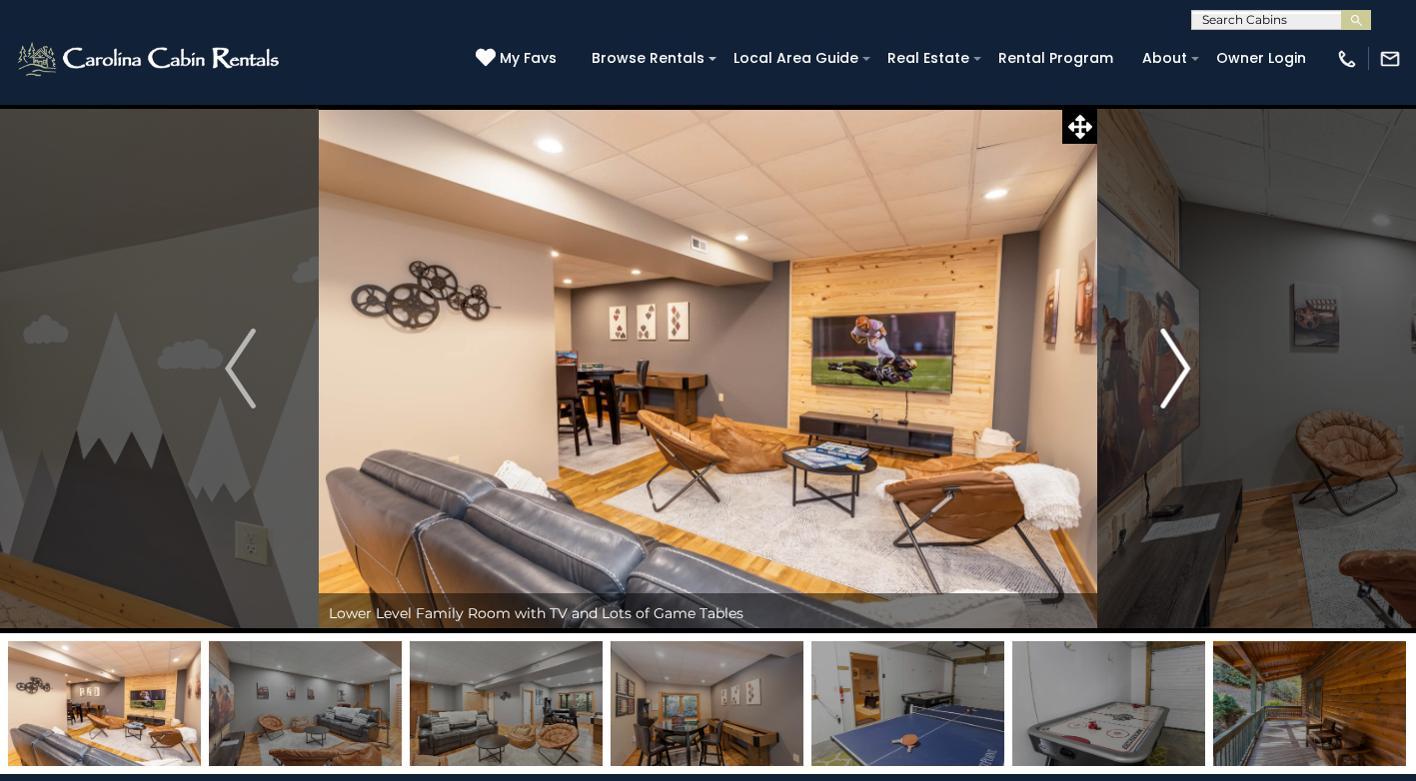
click at [1174, 369] on img "Next" at bounding box center [1175, 369] width 30 height 80
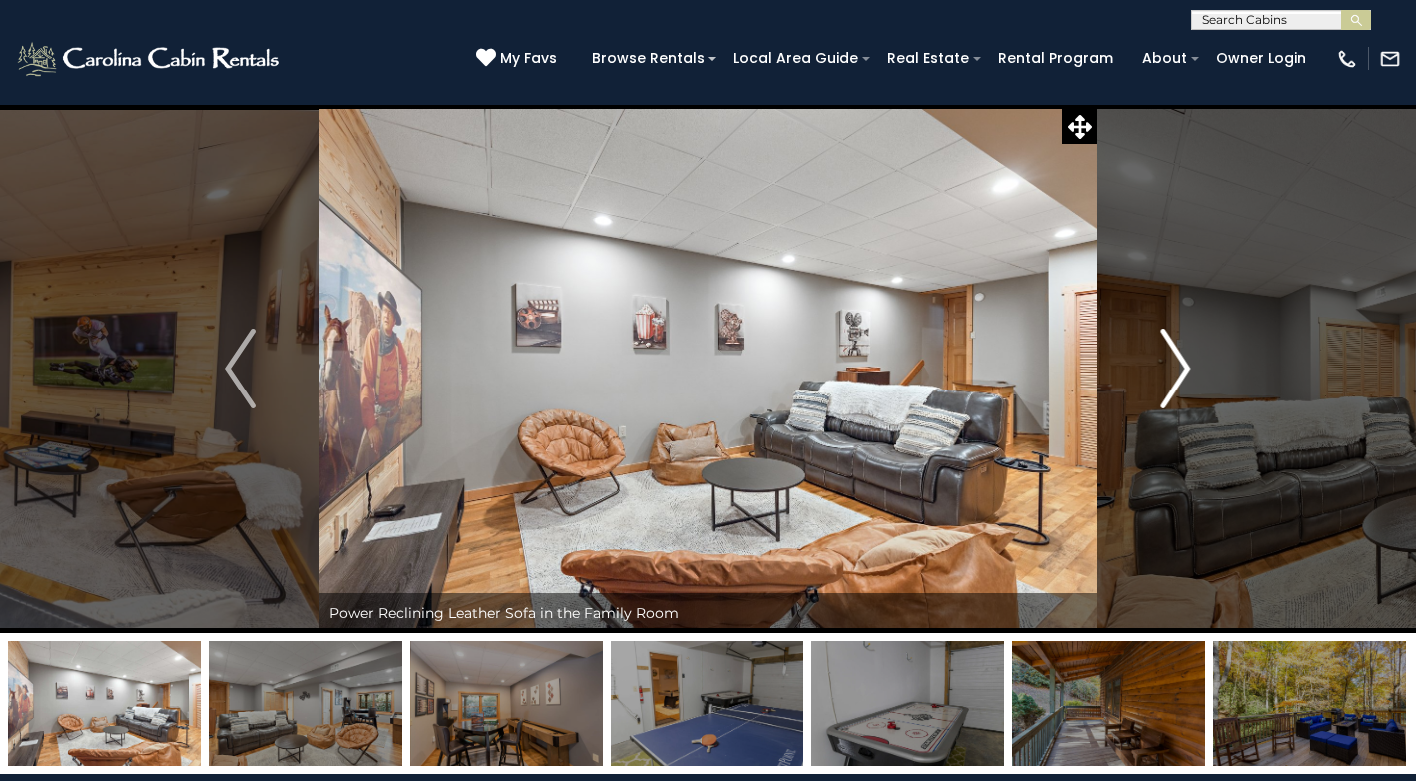
click at [1174, 369] on img "Next" at bounding box center [1175, 369] width 30 height 80
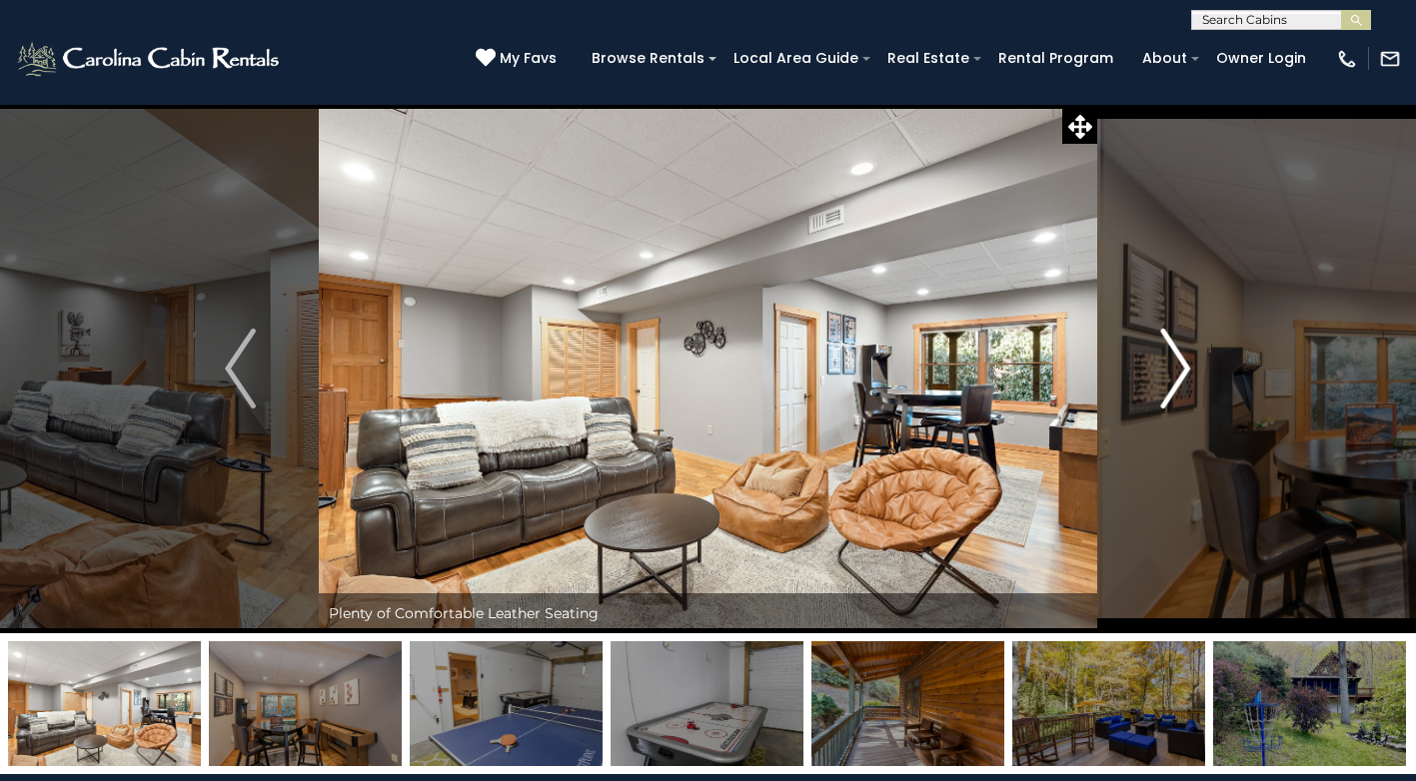
click at [1174, 369] on img "Next" at bounding box center [1175, 369] width 30 height 80
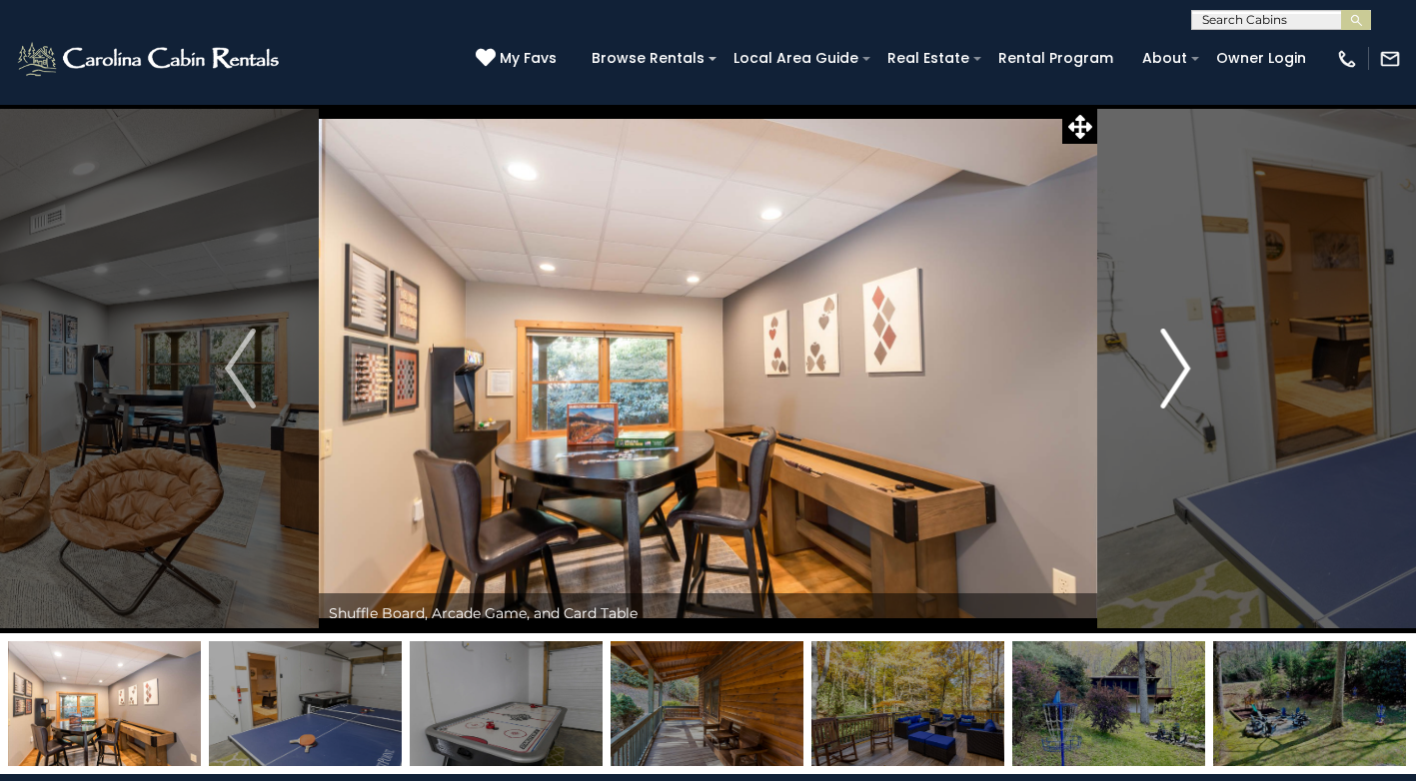
click at [1174, 369] on img "Next" at bounding box center [1175, 369] width 30 height 80
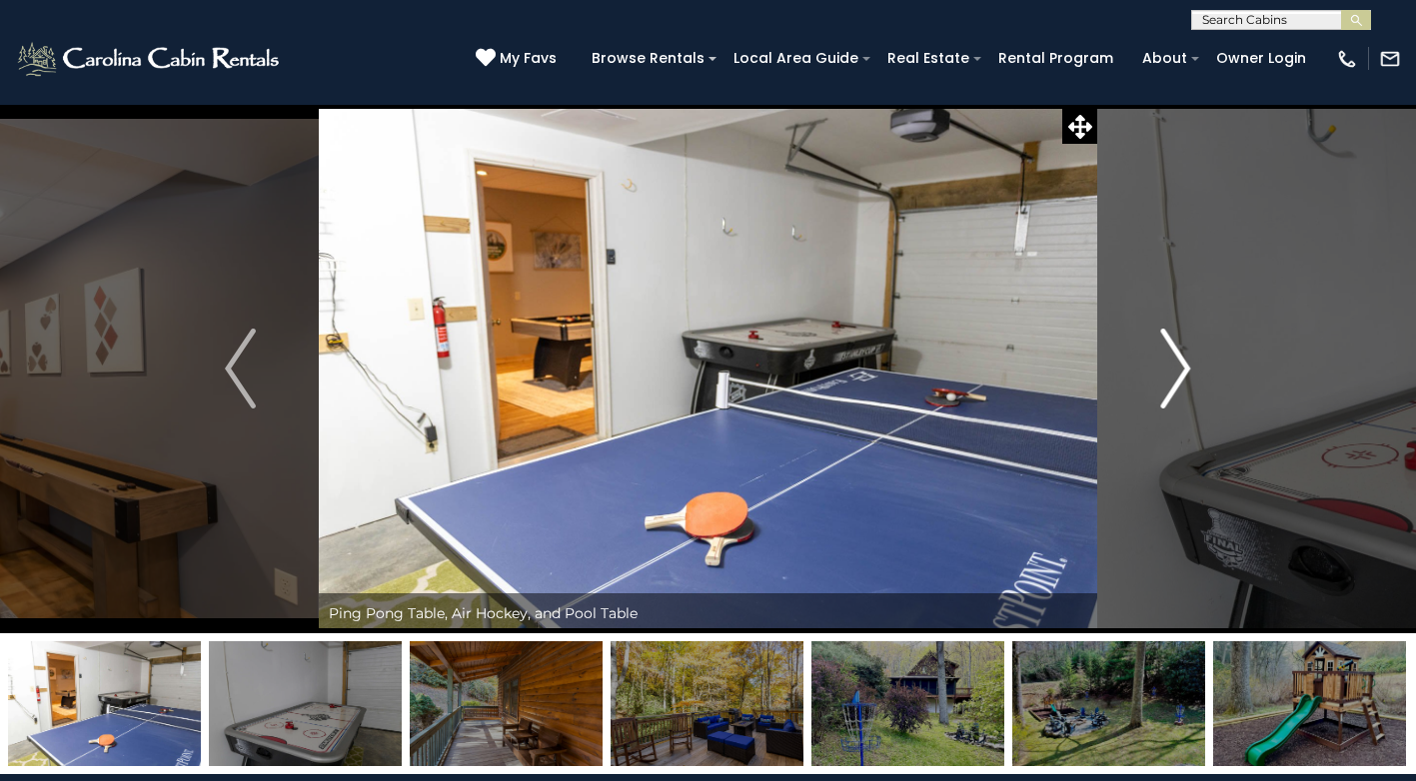
click at [1174, 369] on img "Next" at bounding box center [1175, 369] width 30 height 80
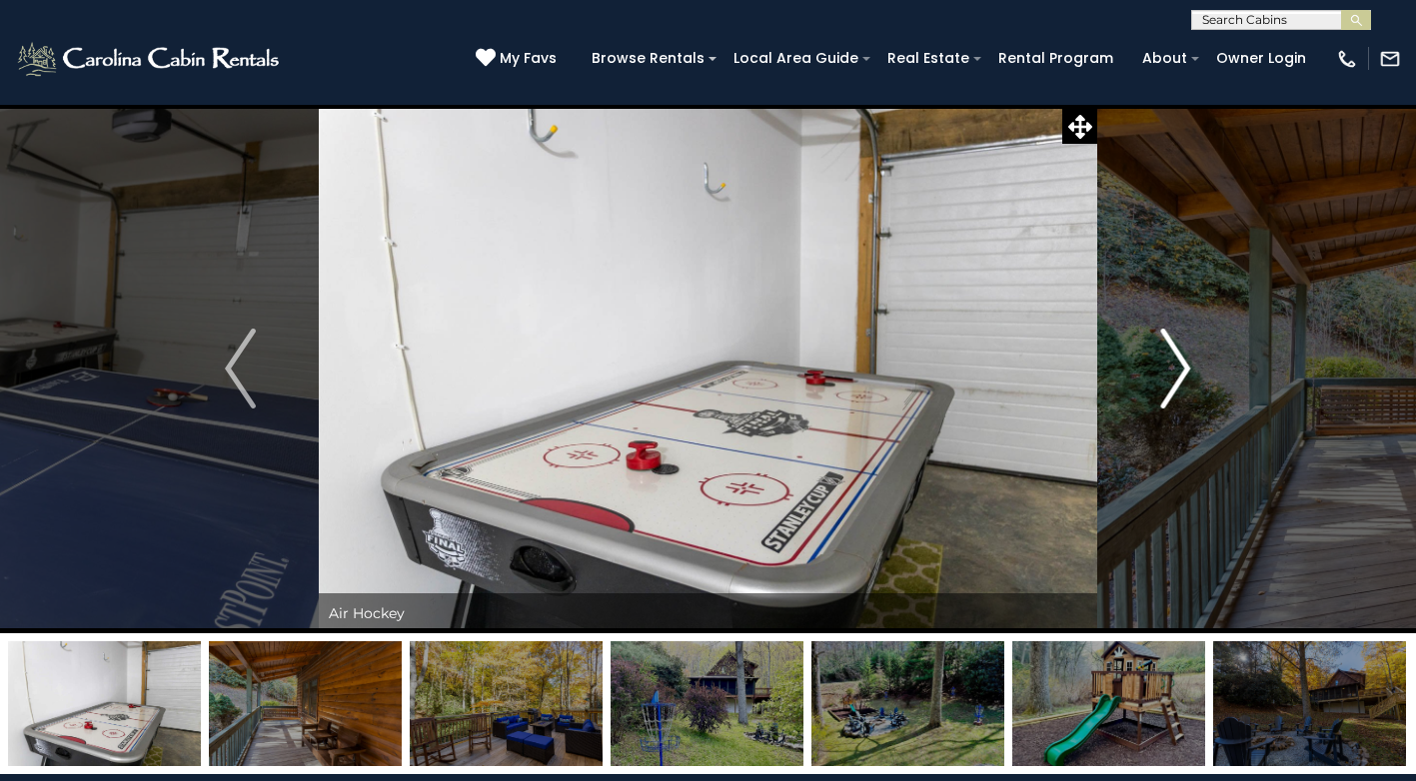
click at [1174, 369] on img "Next" at bounding box center [1175, 369] width 30 height 80
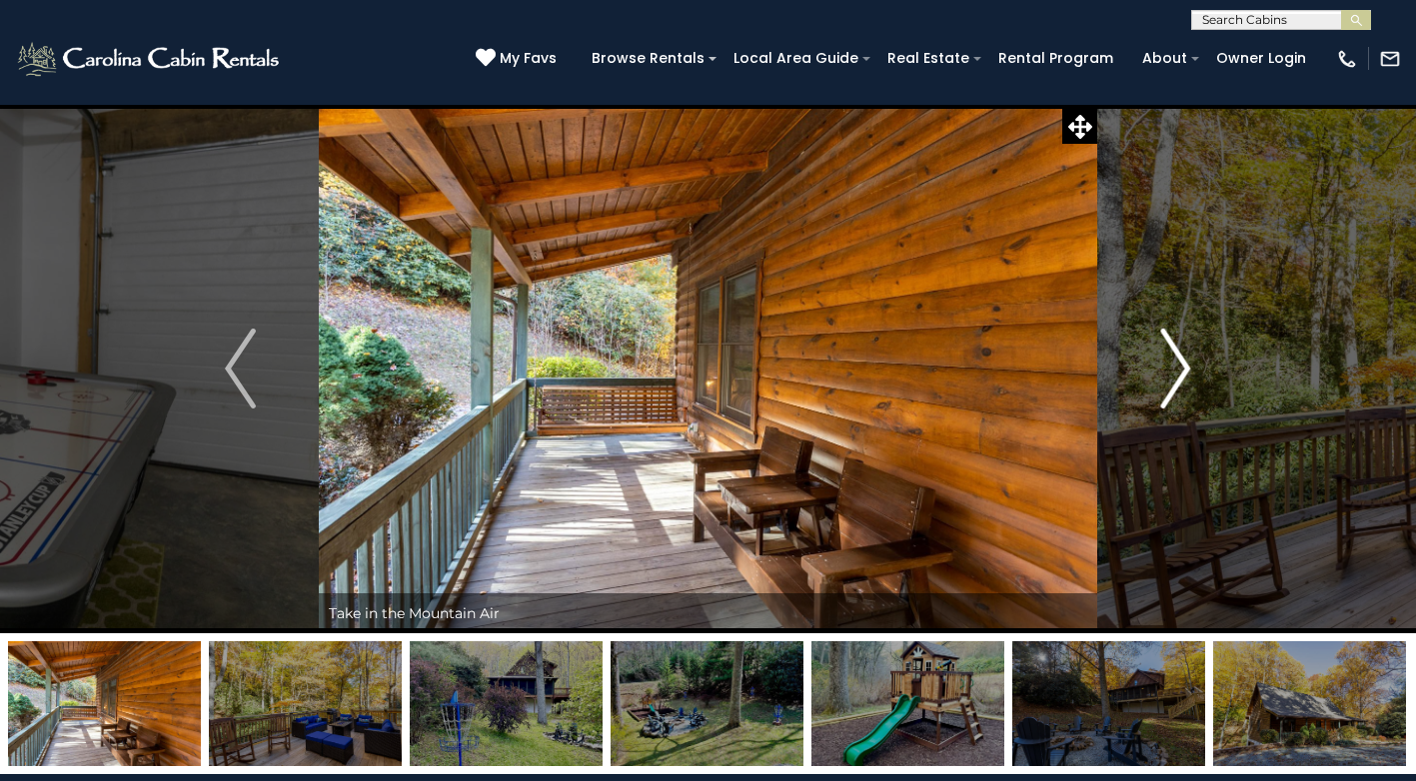
click at [1174, 369] on img "Next" at bounding box center [1175, 369] width 30 height 80
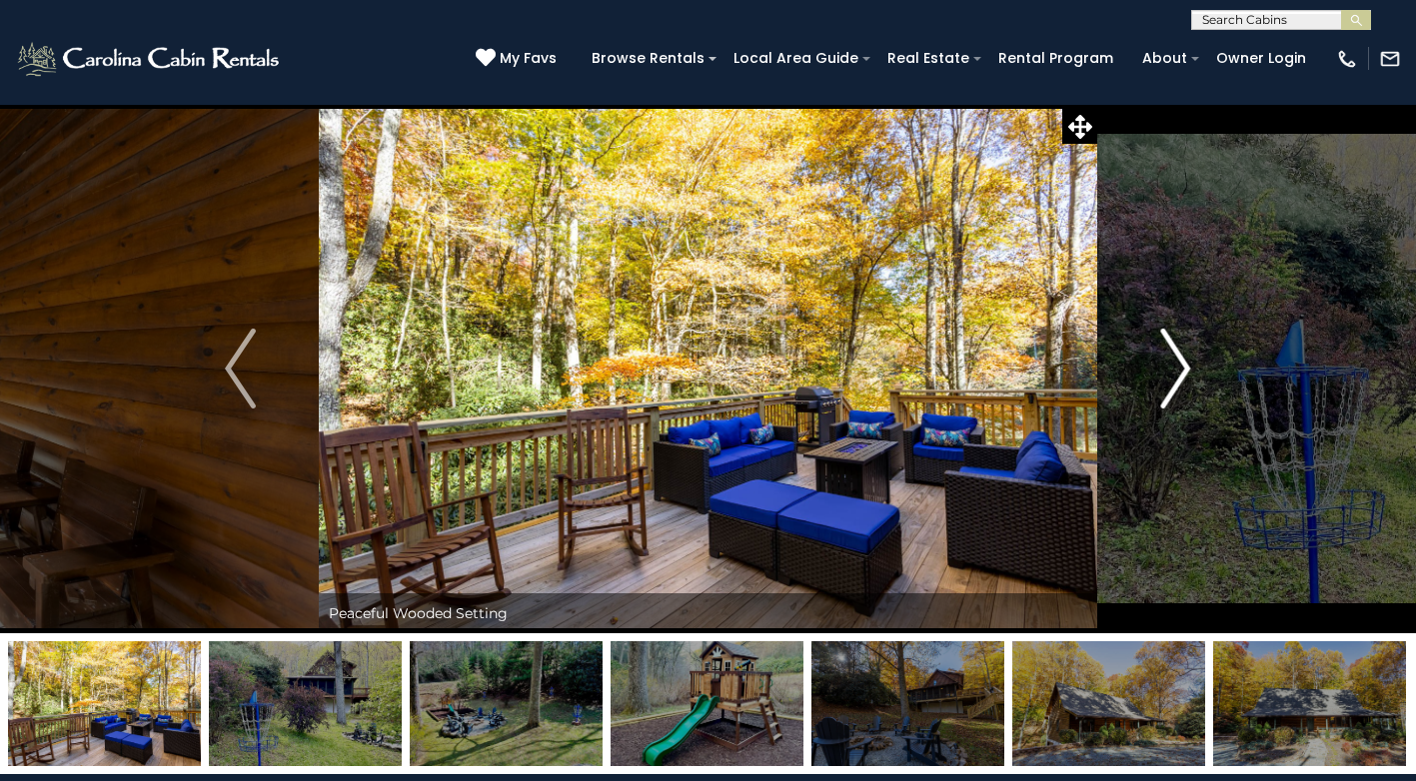
click at [1174, 369] on img "Next" at bounding box center [1175, 369] width 30 height 80
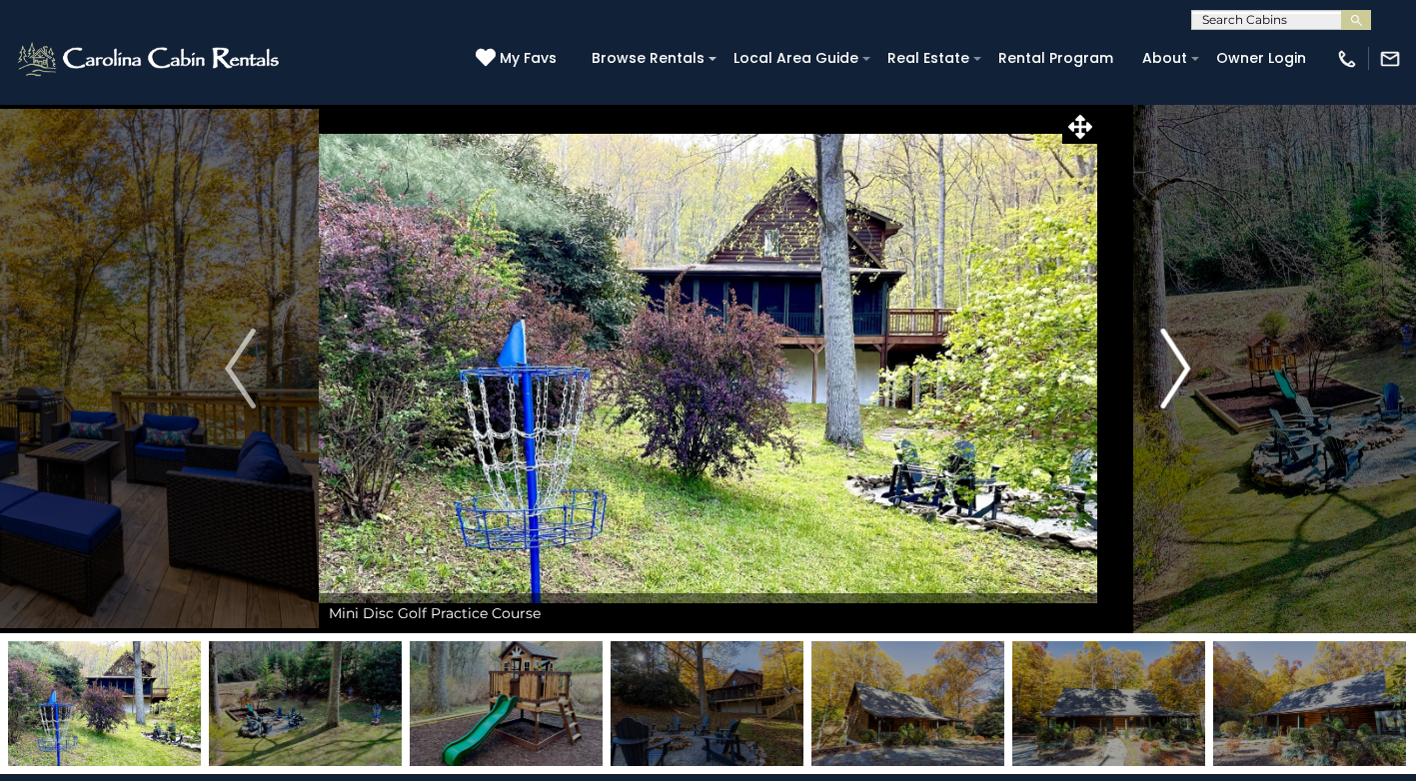
click at [1174, 369] on img "Next" at bounding box center [1175, 369] width 30 height 80
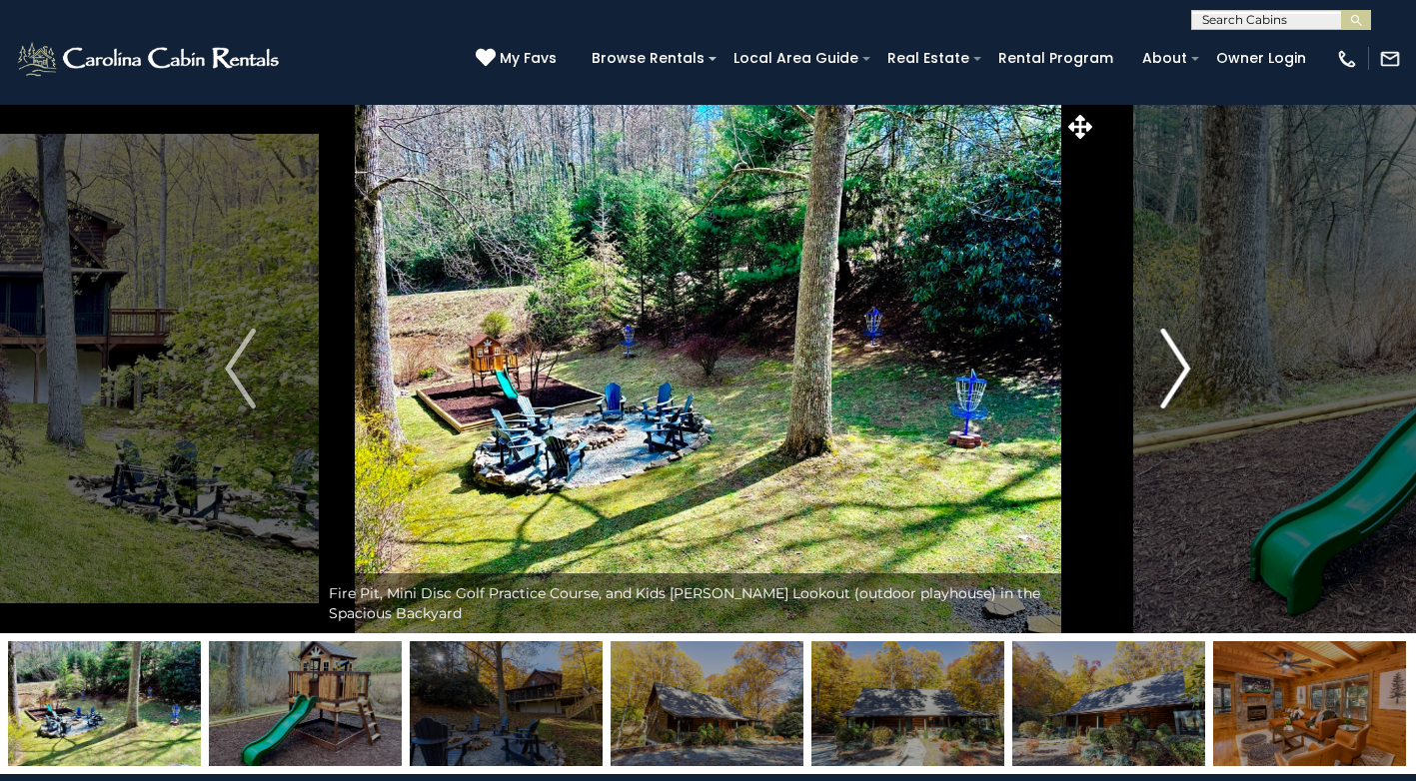
click at [1174, 369] on img "Next" at bounding box center [1175, 369] width 30 height 80
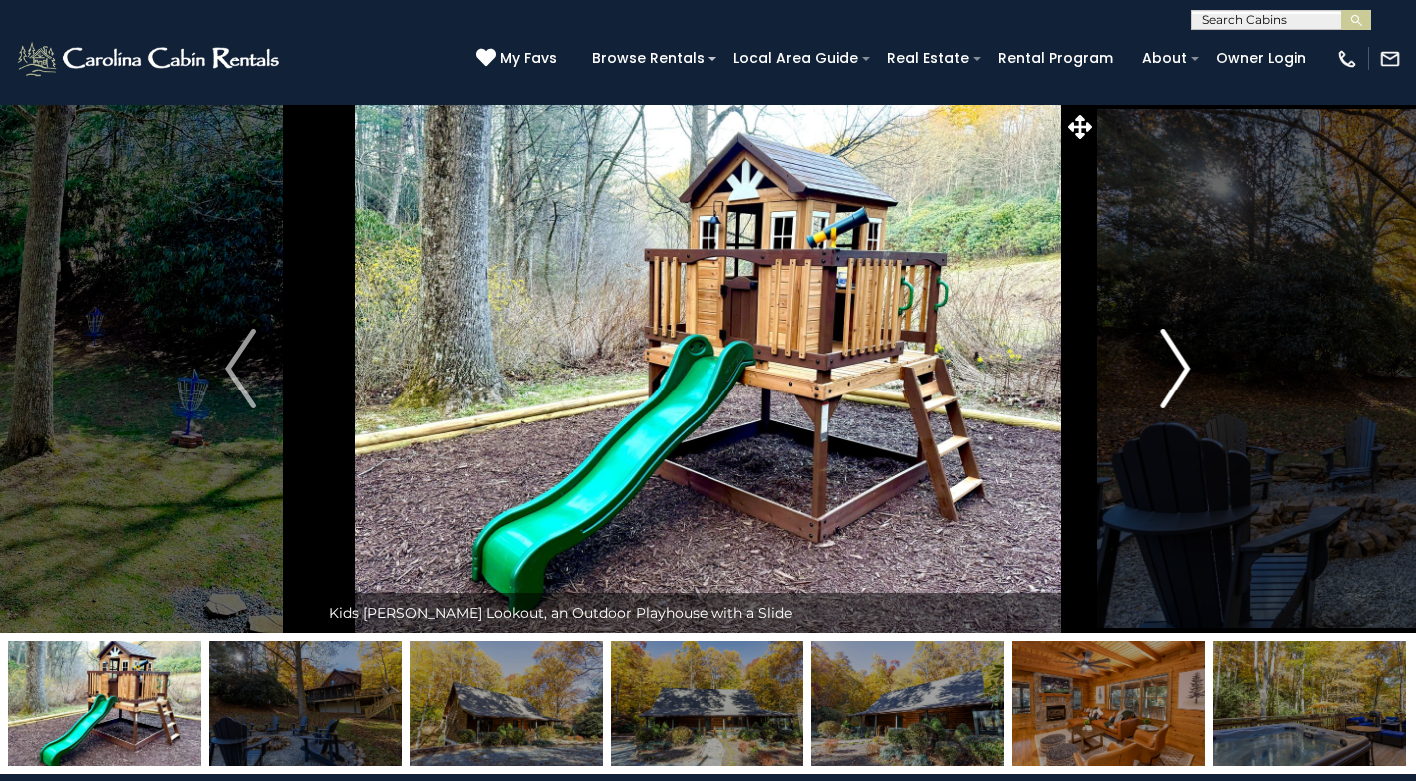
click at [1174, 369] on img "Next" at bounding box center [1175, 369] width 30 height 80
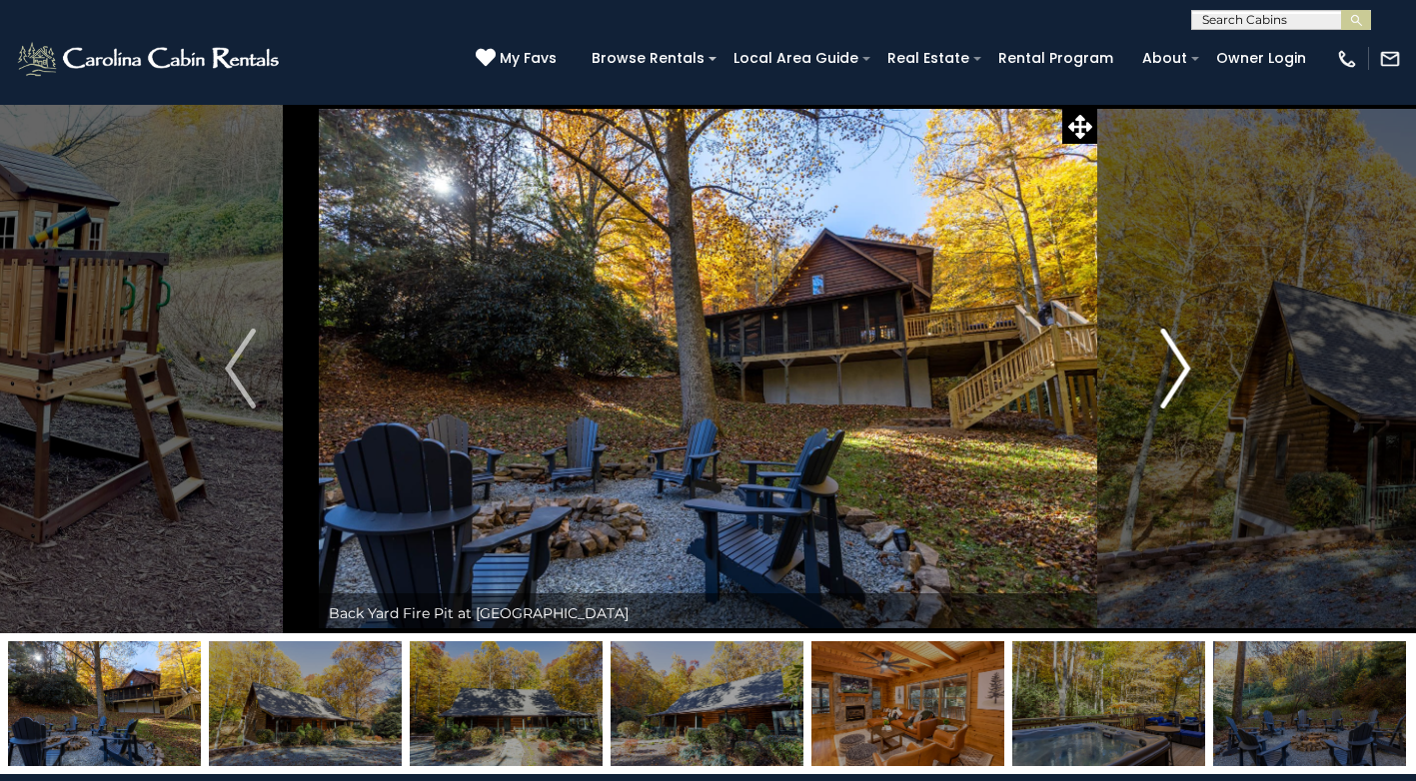
click at [1175, 371] on img "Next" at bounding box center [1175, 369] width 30 height 80
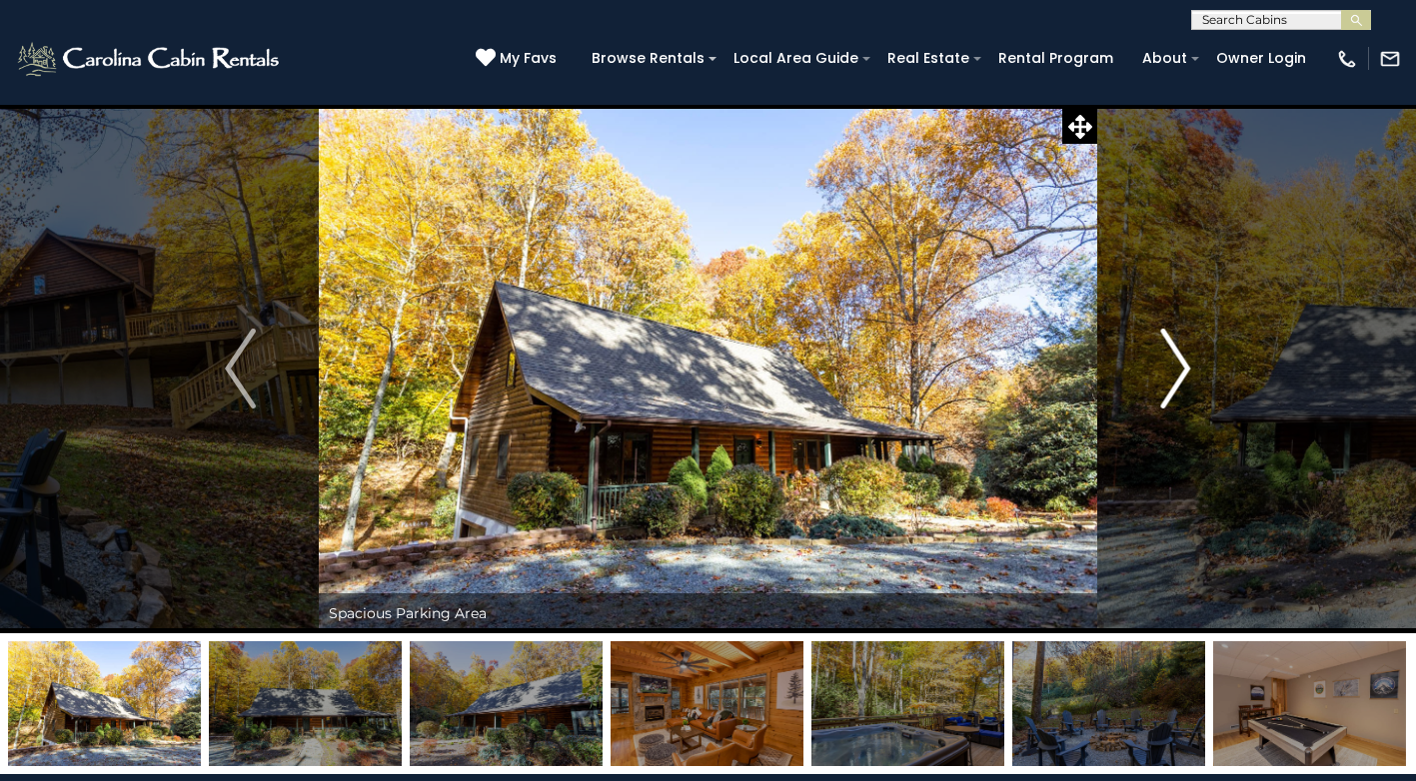
click at [1175, 371] on img "Next" at bounding box center [1175, 369] width 30 height 80
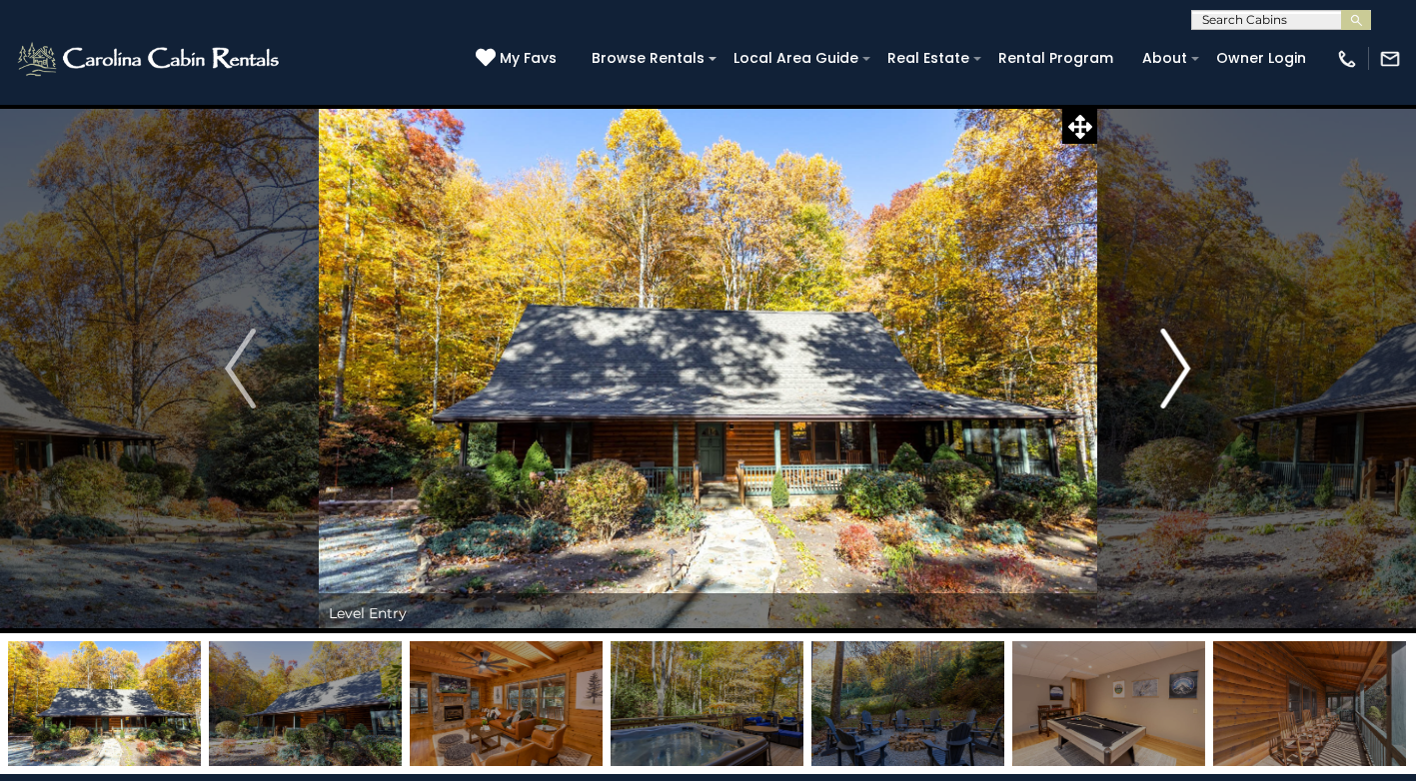
click at [1175, 371] on img "Next" at bounding box center [1175, 369] width 30 height 80
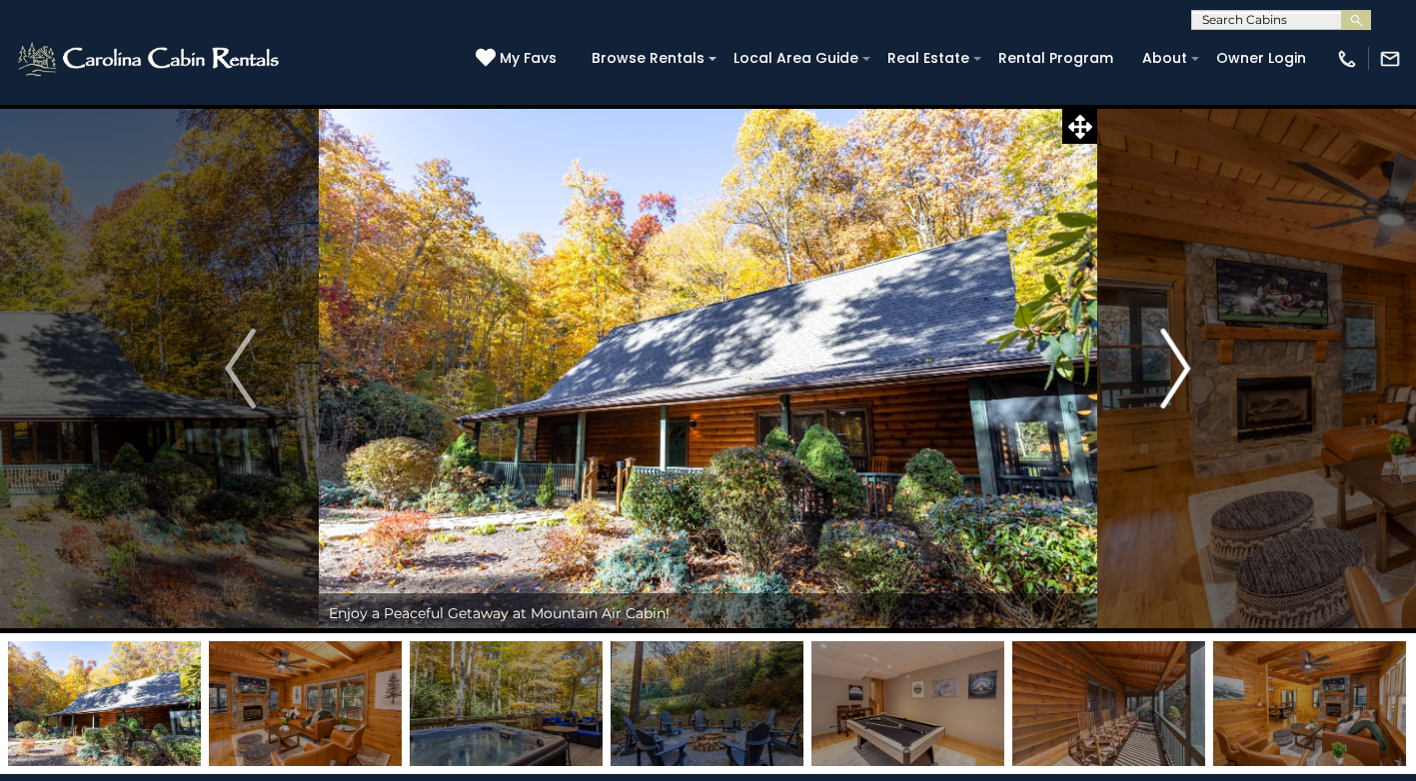
click at [1175, 371] on img "Next" at bounding box center [1175, 369] width 30 height 80
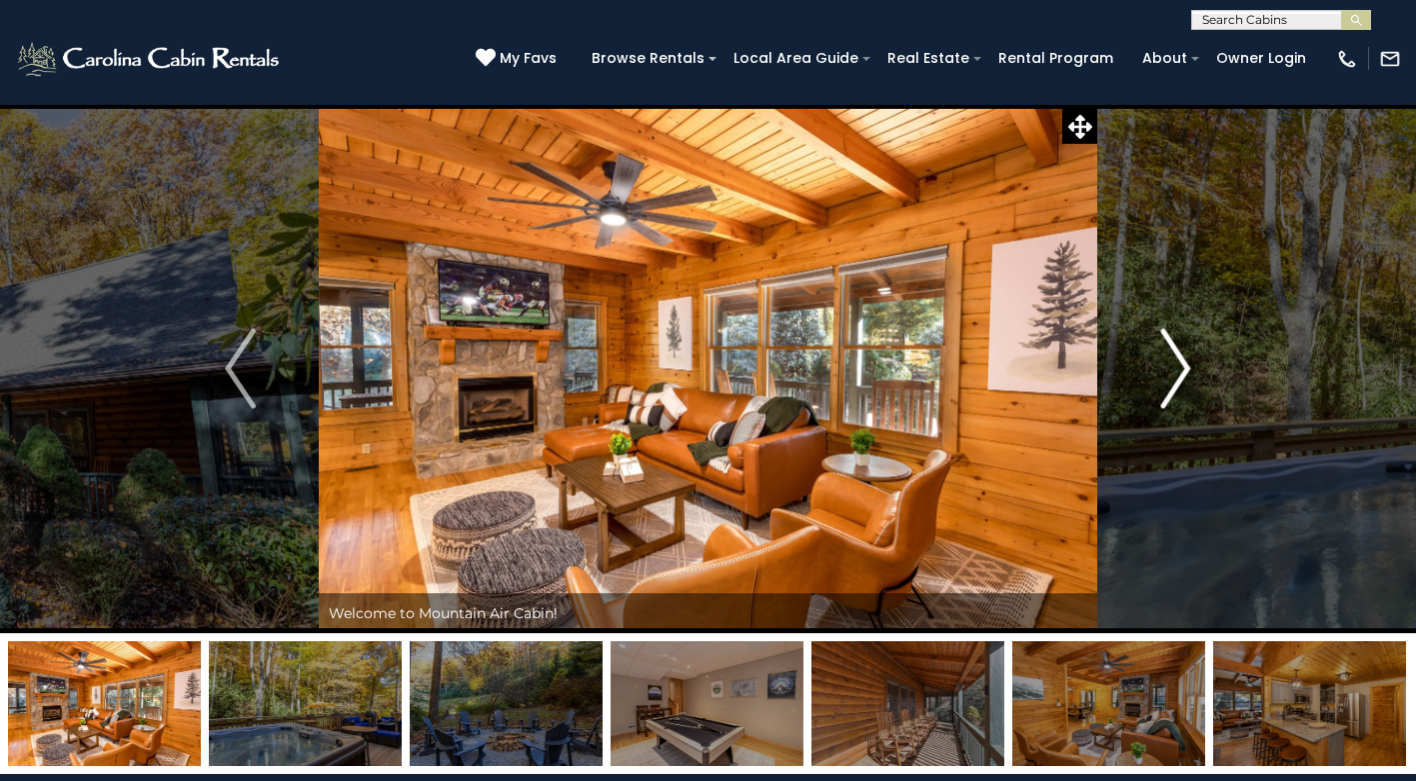
click at [1175, 371] on img "Next" at bounding box center [1175, 369] width 30 height 80
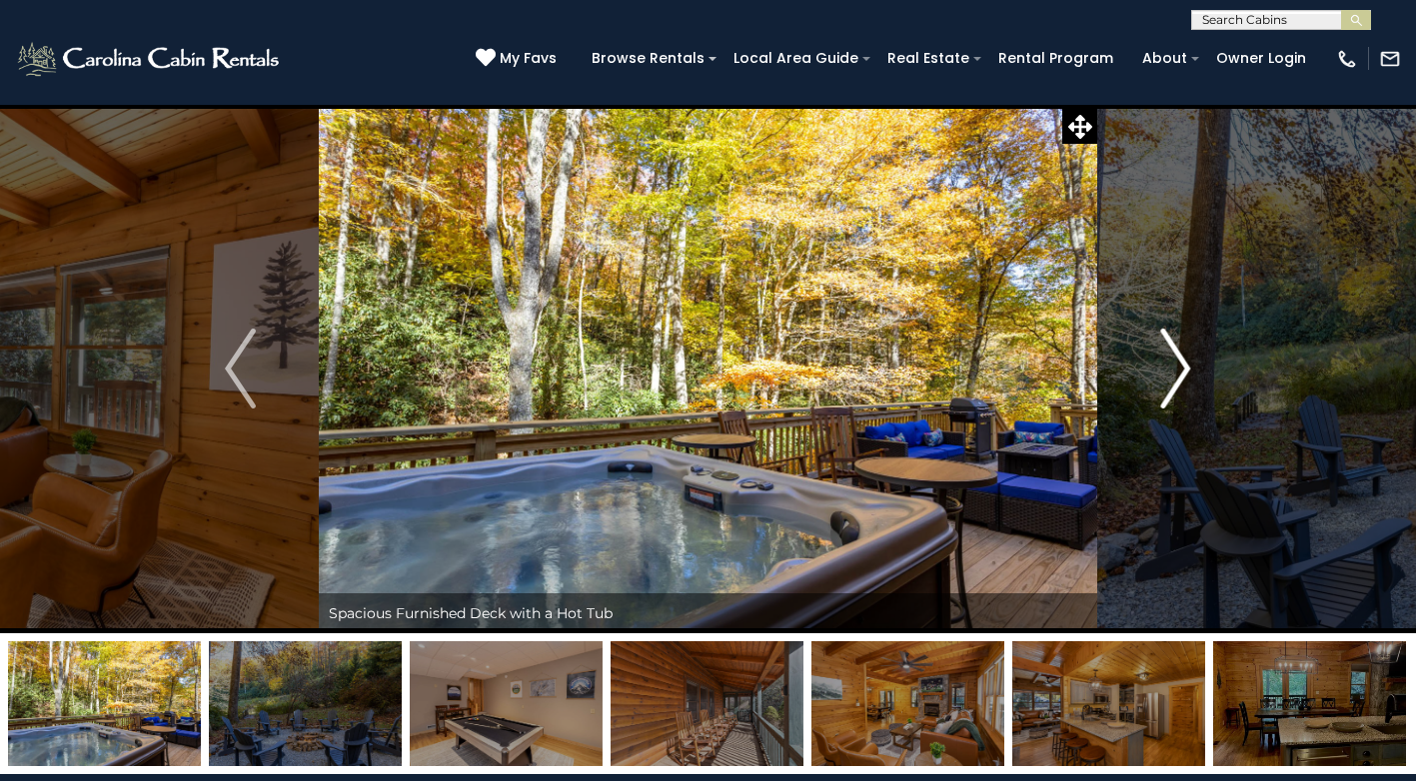
click at [1175, 372] on img "Next" at bounding box center [1175, 369] width 30 height 80
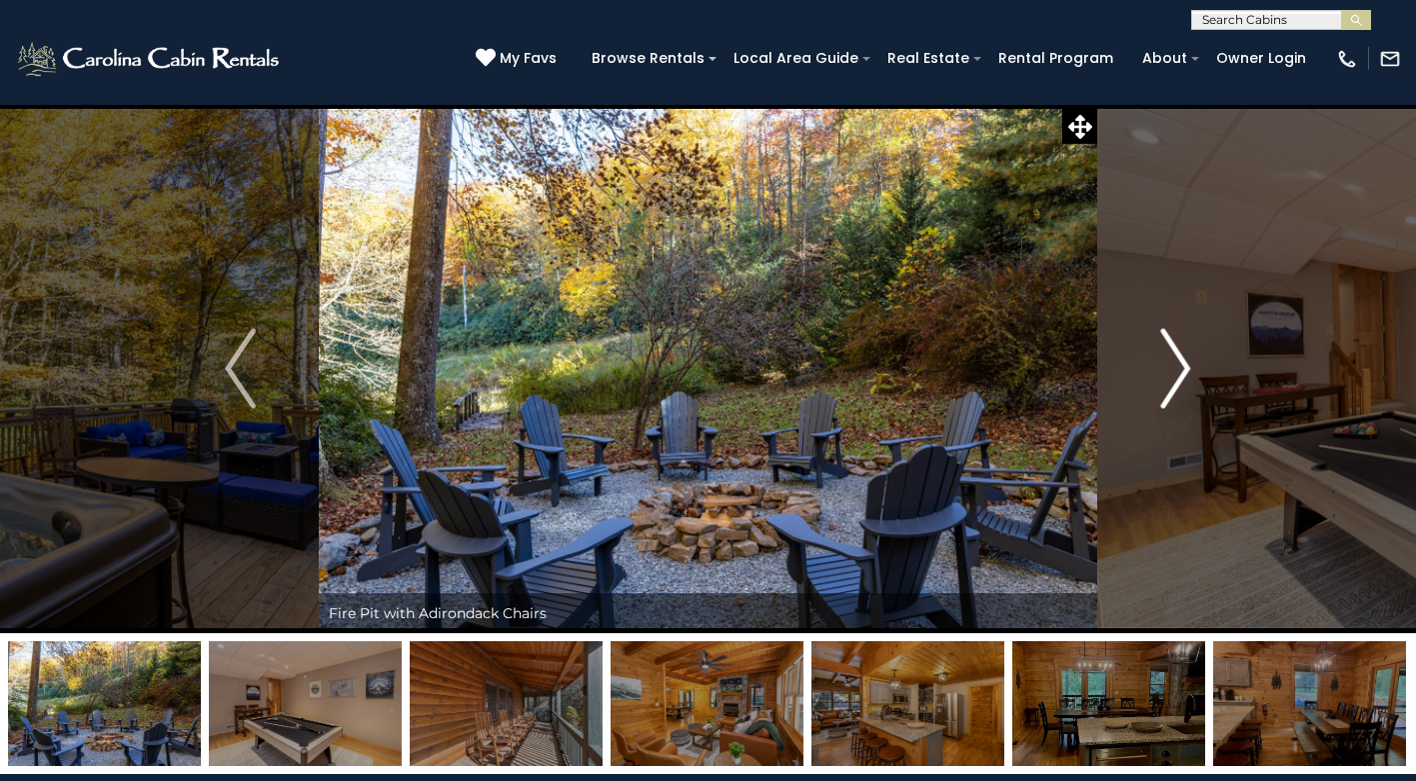
click at [1175, 372] on img "Next" at bounding box center [1175, 369] width 30 height 80
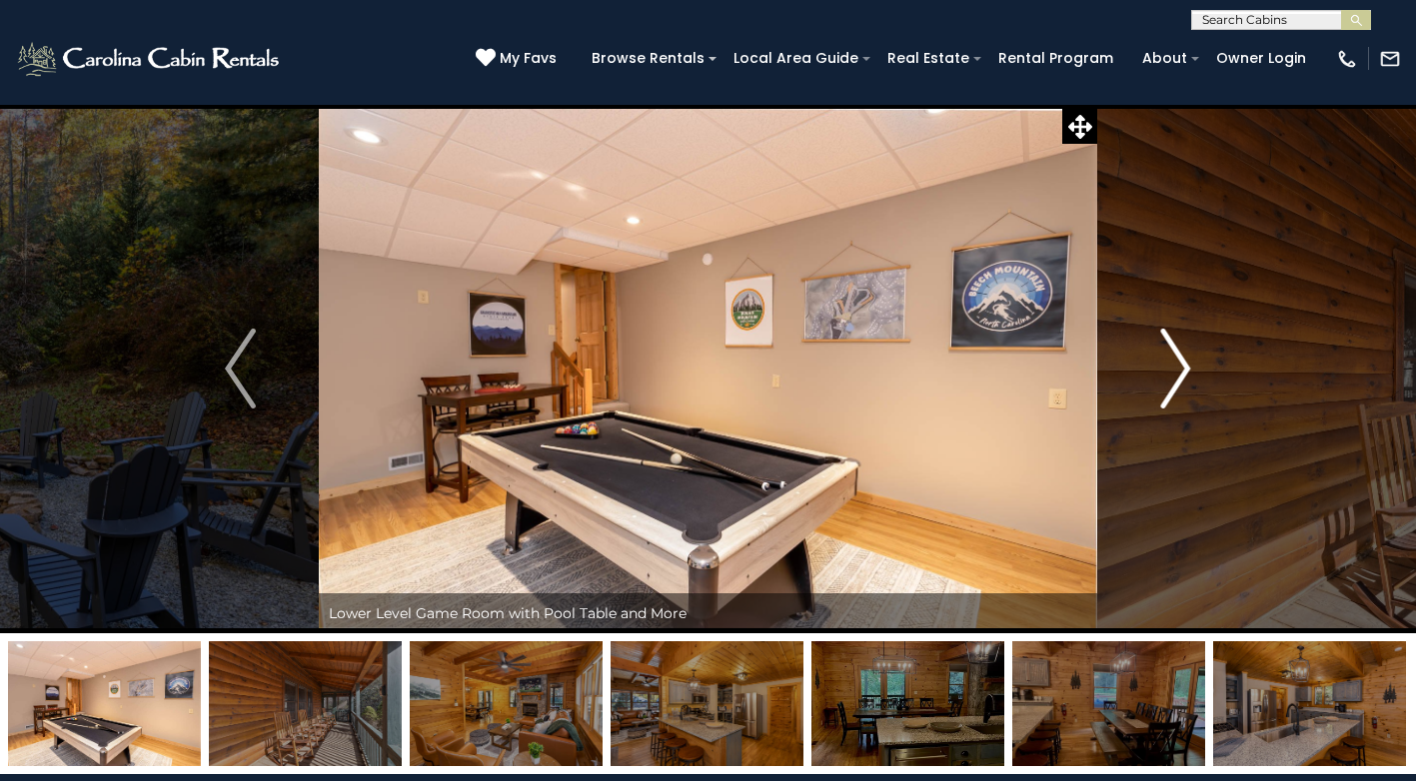
click at [1175, 372] on img "Next" at bounding box center [1175, 369] width 30 height 80
